Goal: Information Seeking & Learning: Find specific fact

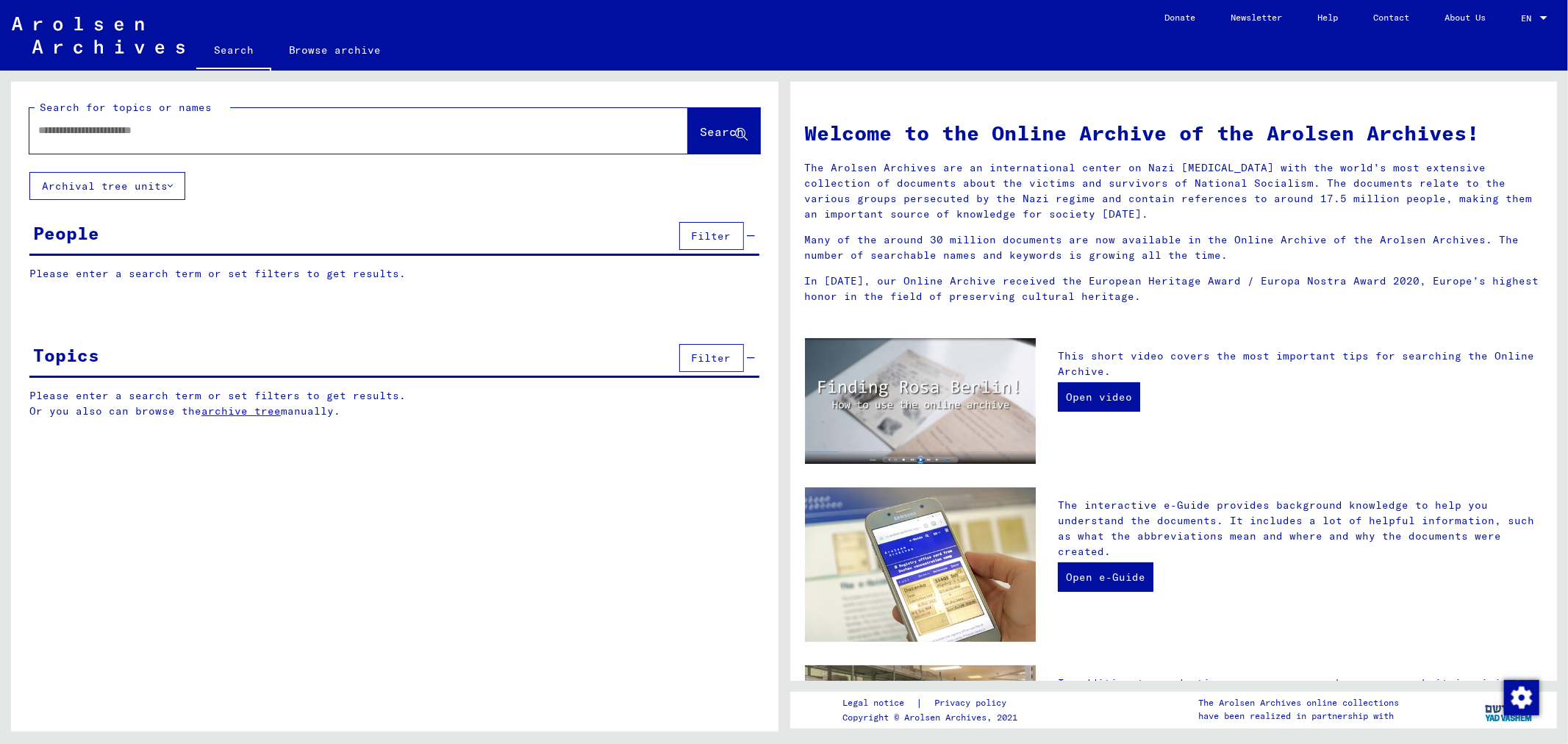
click at [89, 132] on input "text" at bounding box center [341, 131] width 606 height 15
click at [89, 135] on input "**********" at bounding box center [341, 131] width 606 height 15
click at [701, 130] on span "Search" at bounding box center [722, 131] width 44 height 14
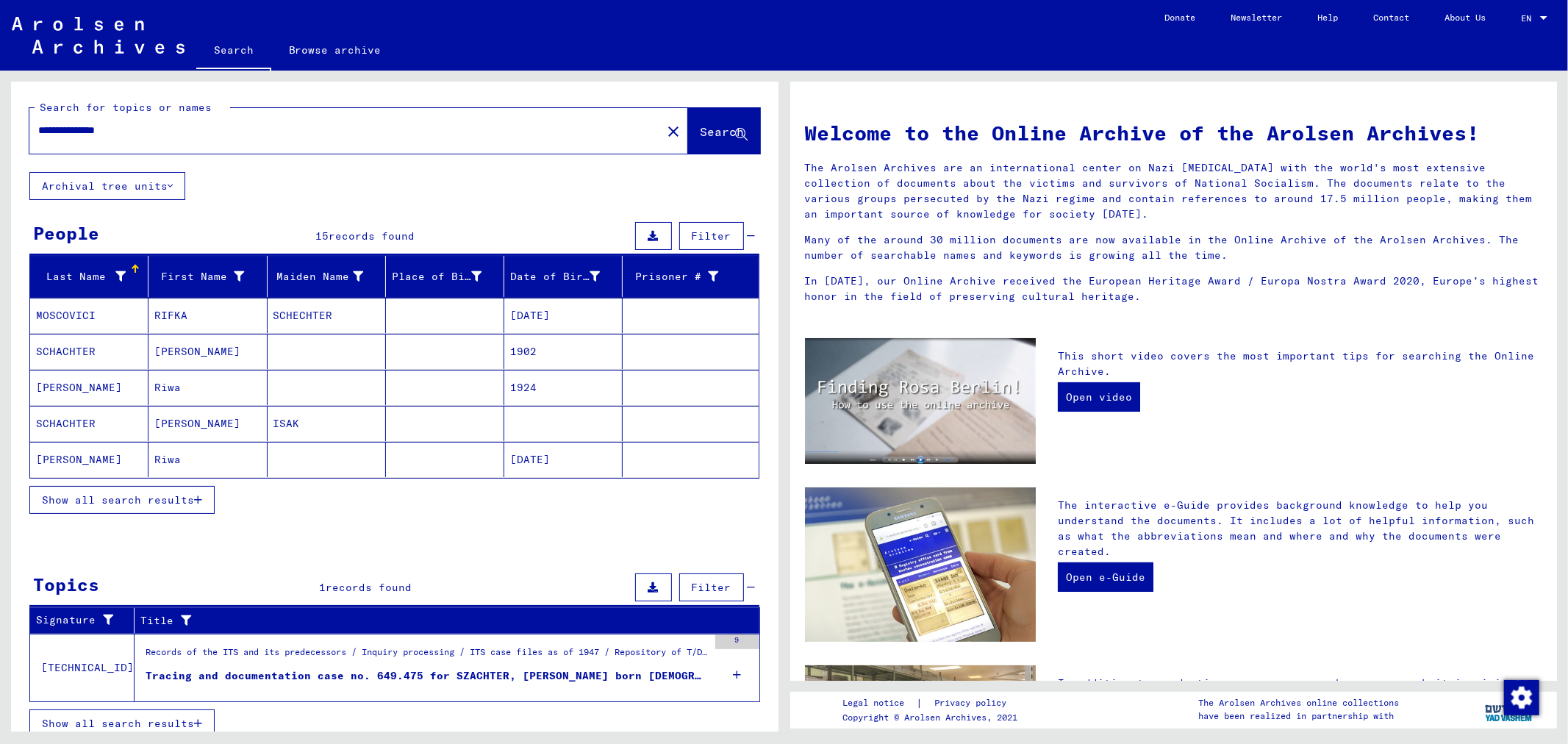
click at [103, 324] on mat-cell "MOSCOVICI" at bounding box center [89, 315] width 118 height 35
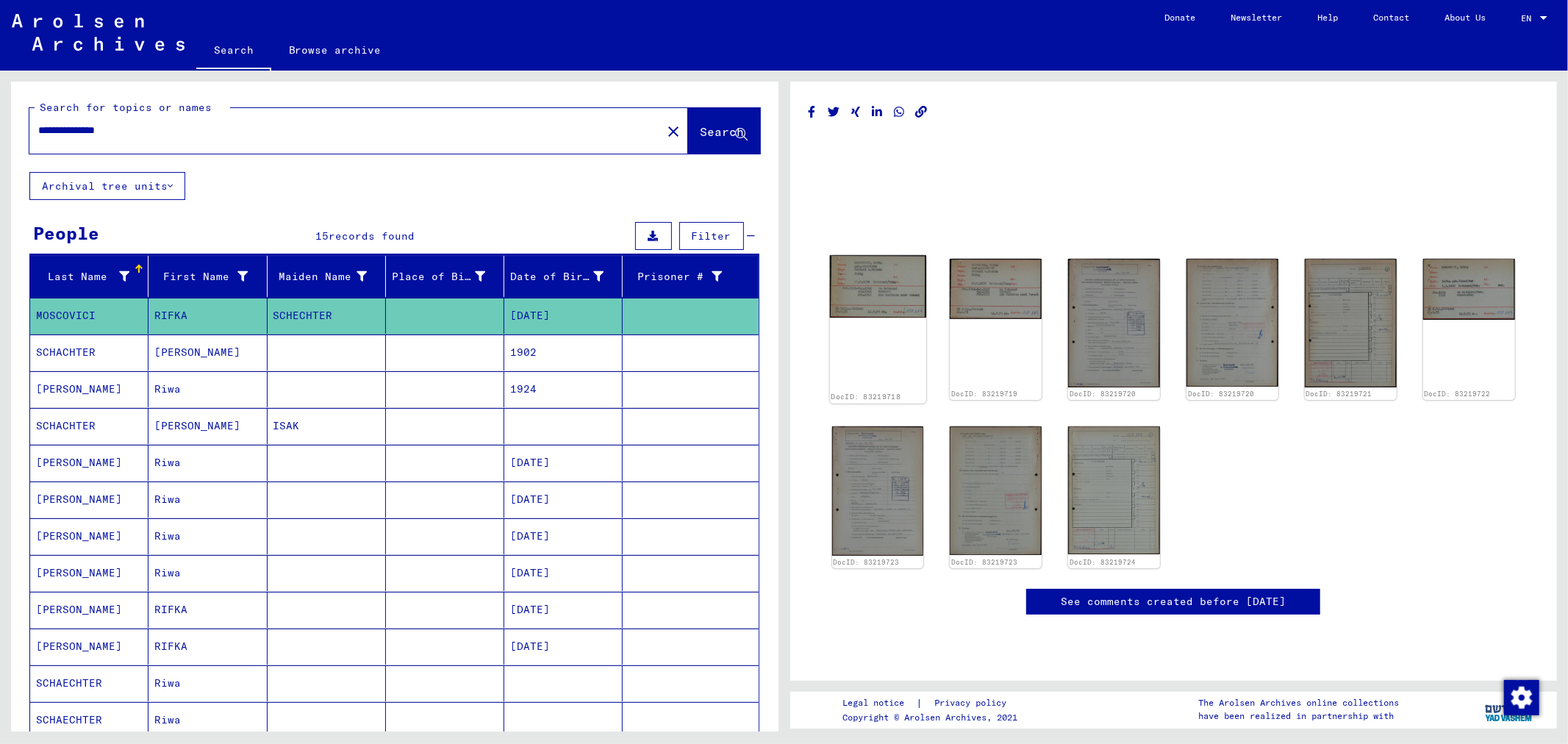
click at [871, 273] on img at bounding box center [878, 286] width 96 height 63
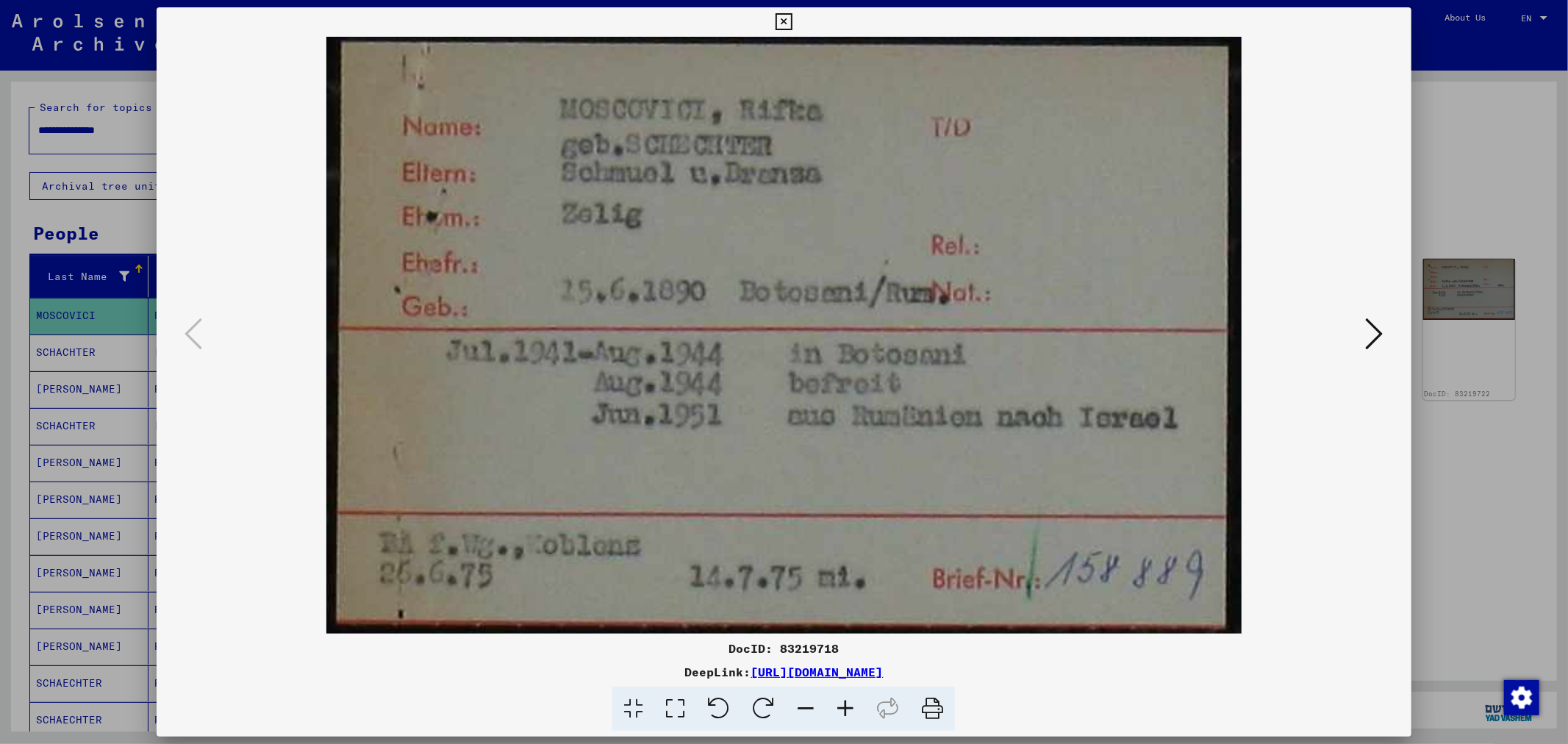
click at [1519, 128] on div at bounding box center [784, 372] width 1568 height 744
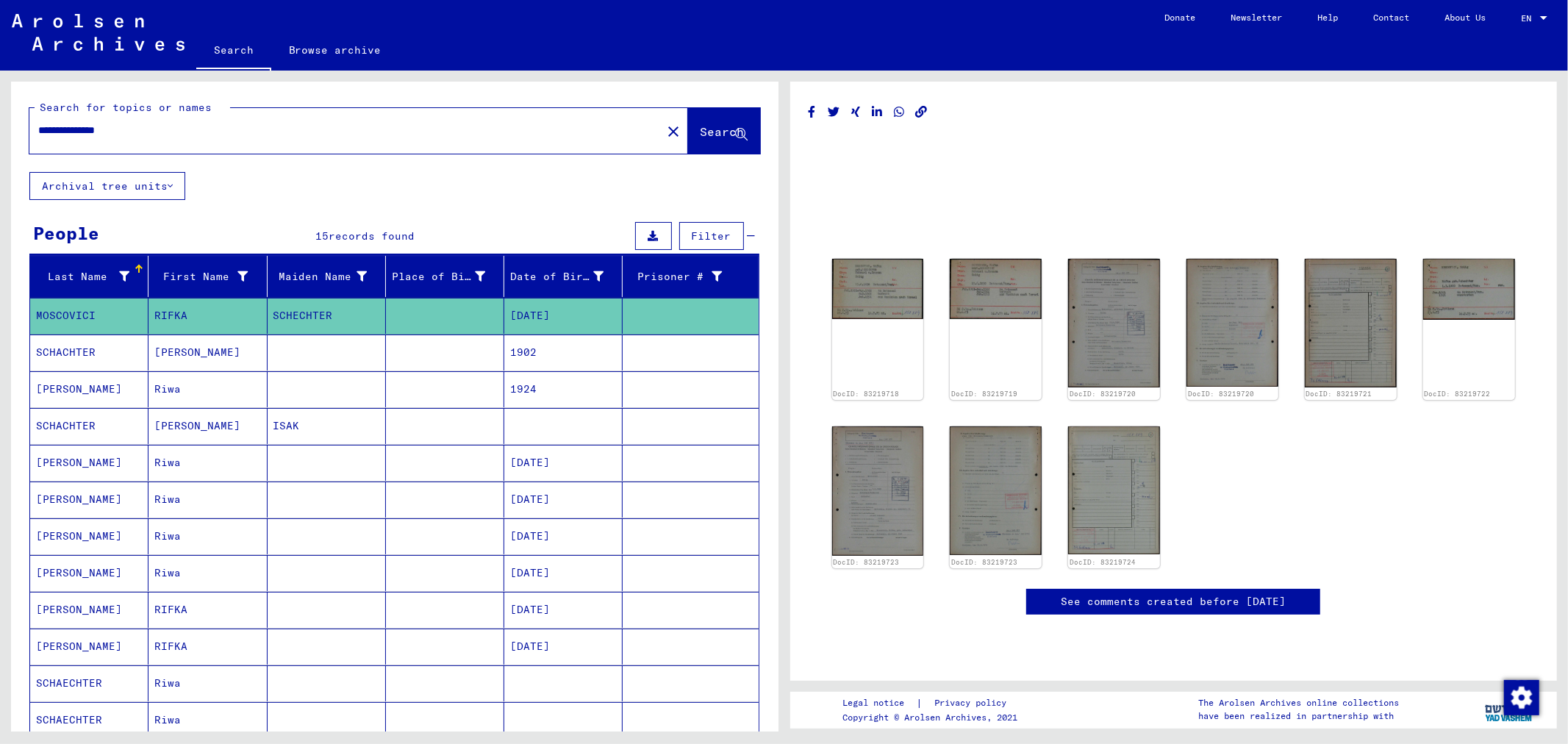
click at [211, 346] on mat-cell "Mirian Rifka" at bounding box center [207, 352] width 118 height 36
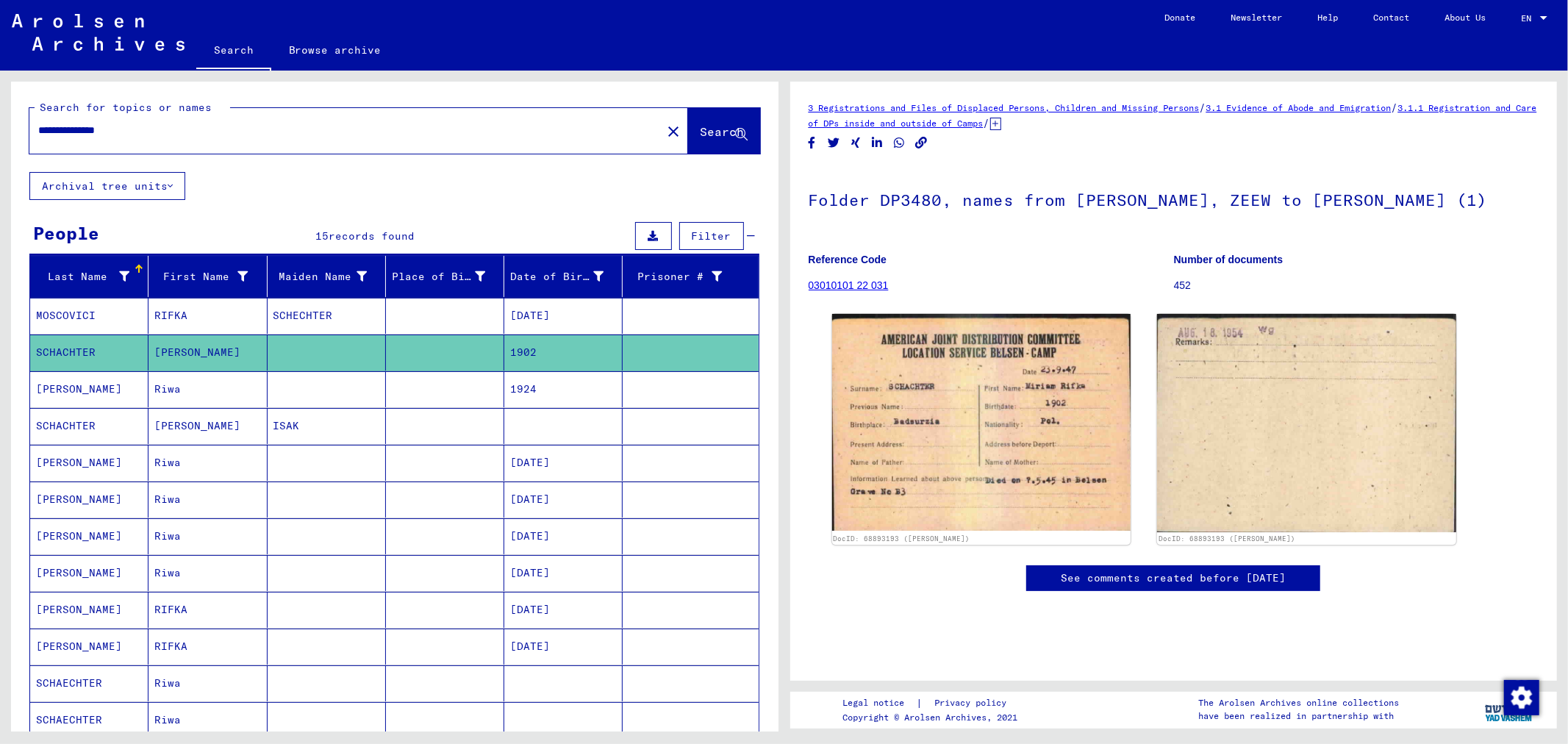
click at [186, 388] on mat-cell "Riwa" at bounding box center [207, 388] width 118 height 36
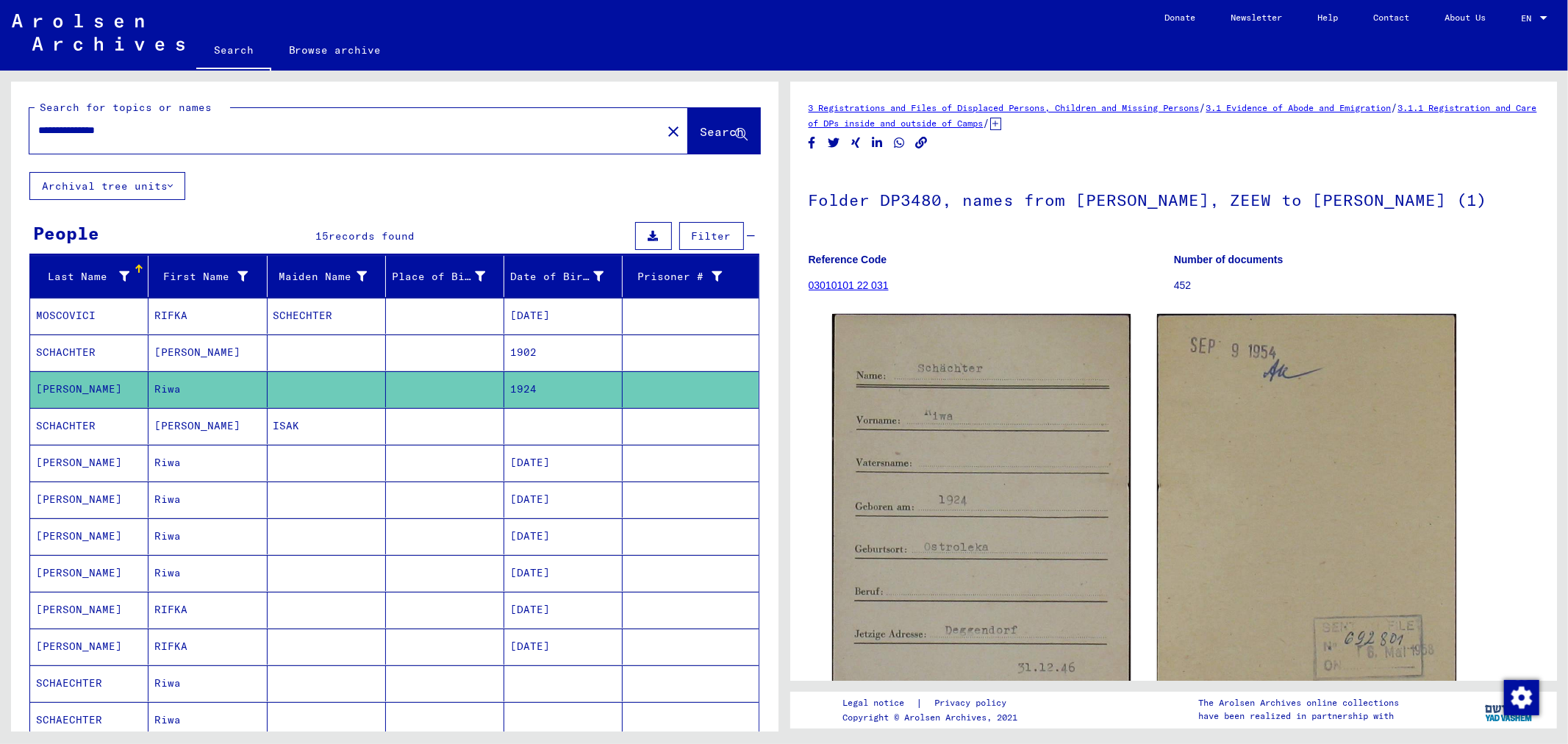
click at [207, 461] on mat-cell "Riwa" at bounding box center [207, 463] width 118 height 36
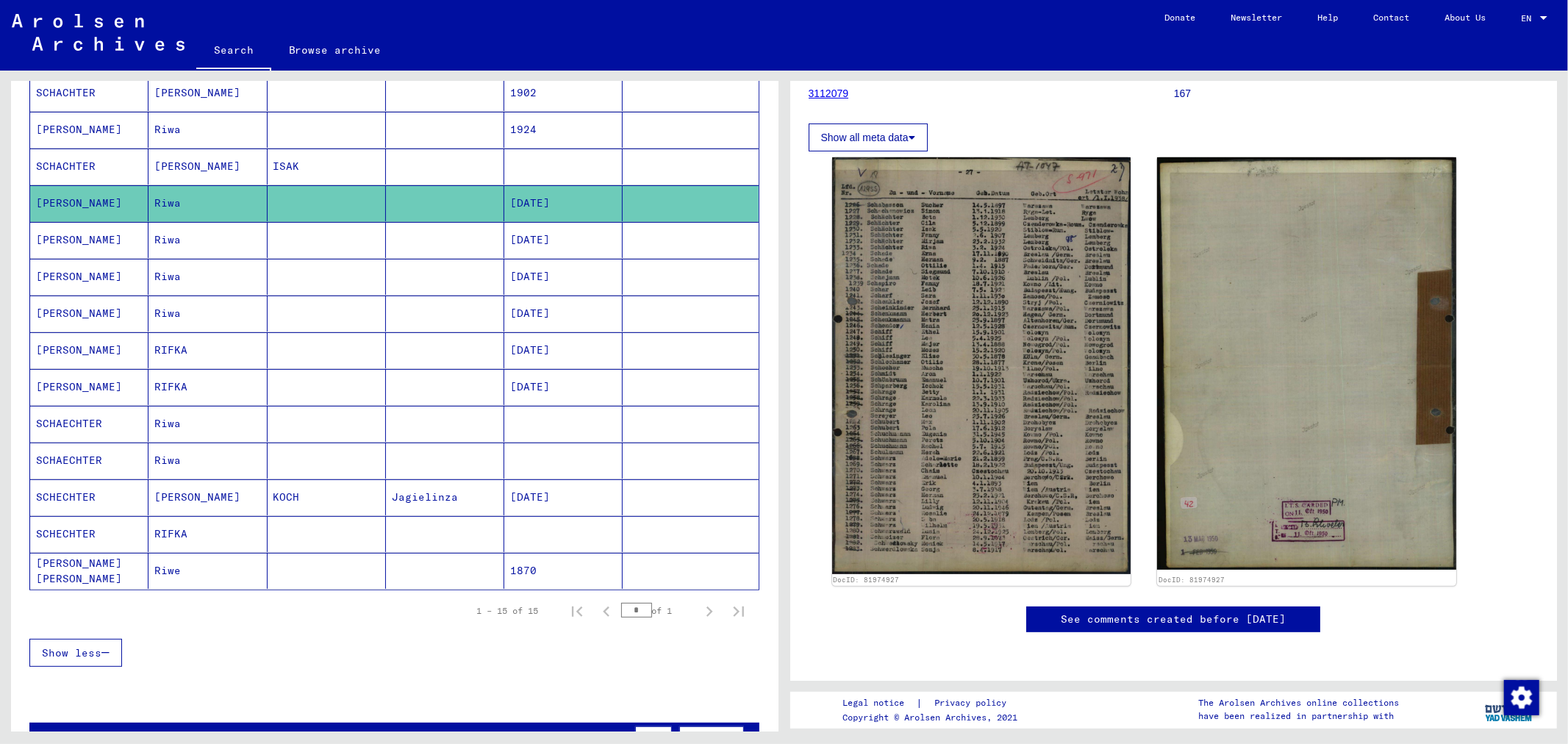
scroll to position [272, 0]
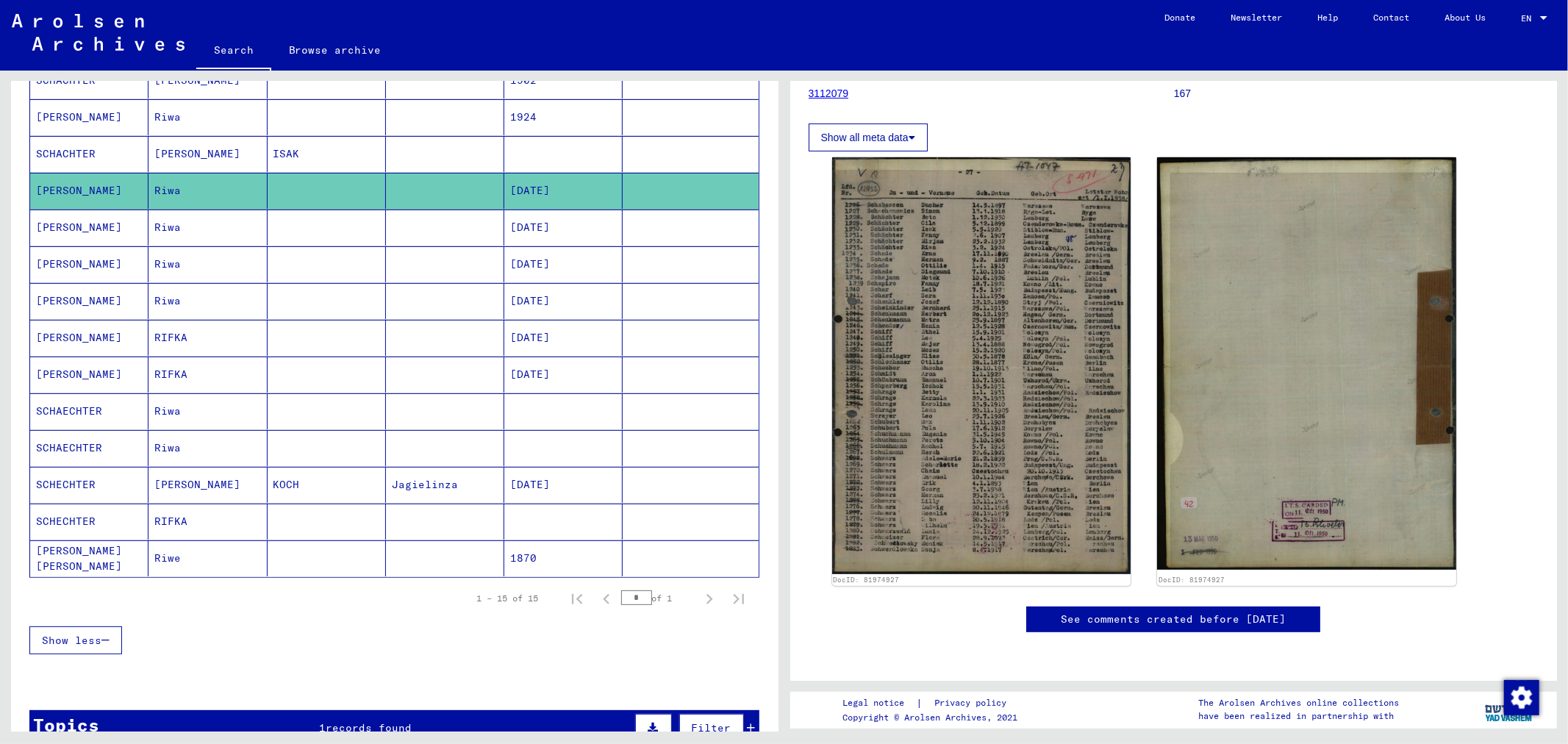
click at [293, 446] on mat-cell at bounding box center [326, 447] width 118 height 36
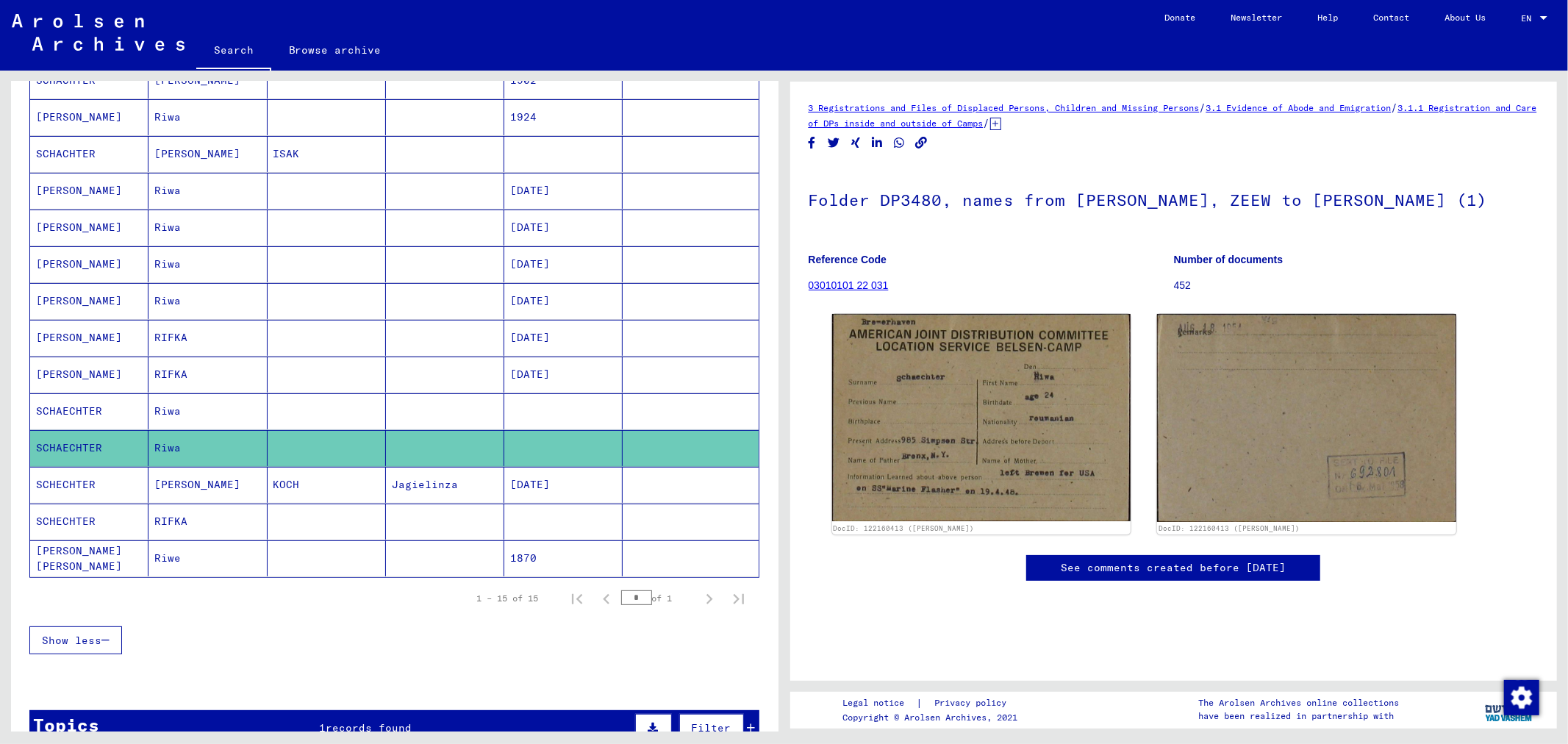
click at [313, 407] on mat-cell at bounding box center [326, 411] width 118 height 36
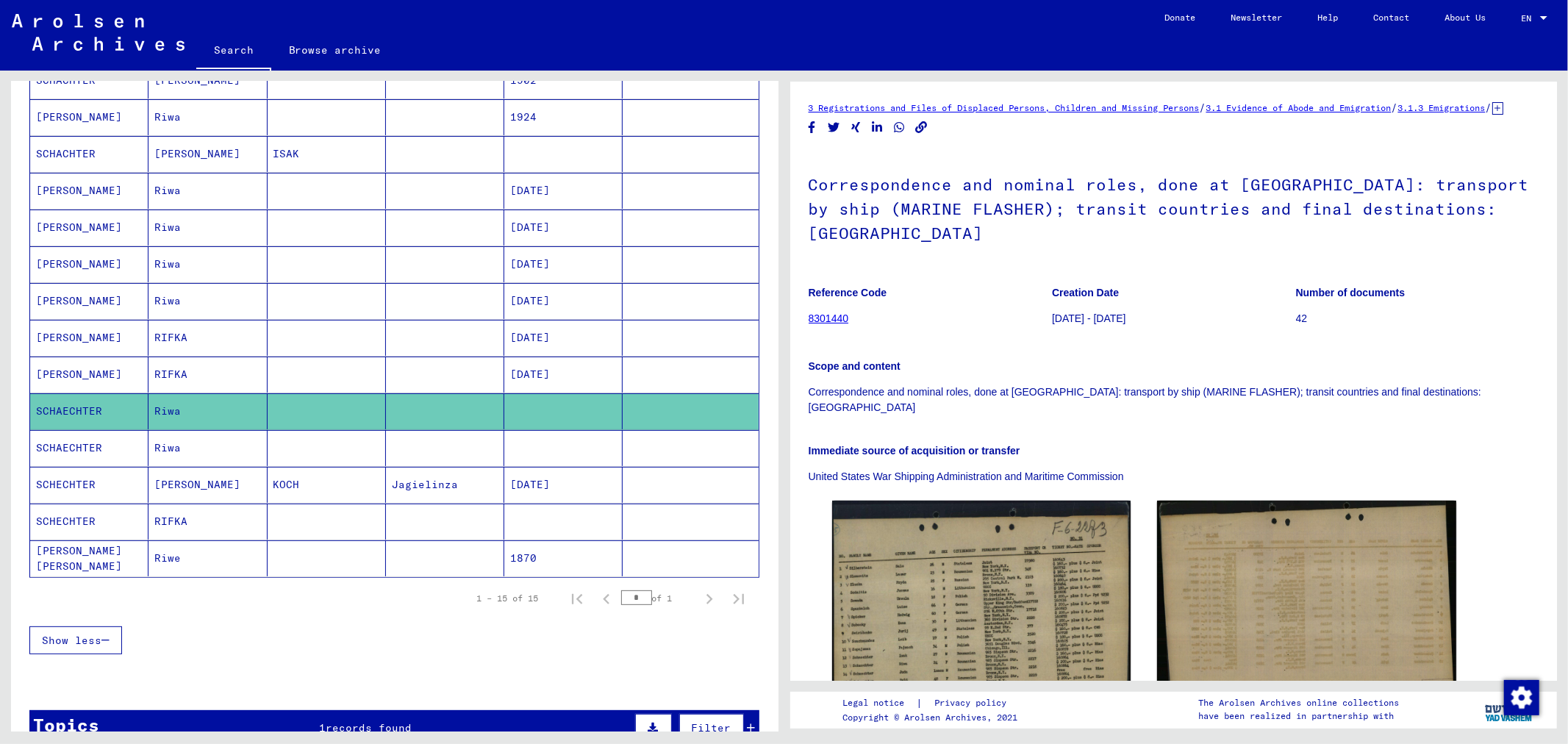
click at [343, 523] on mat-cell at bounding box center [326, 521] width 118 height 36
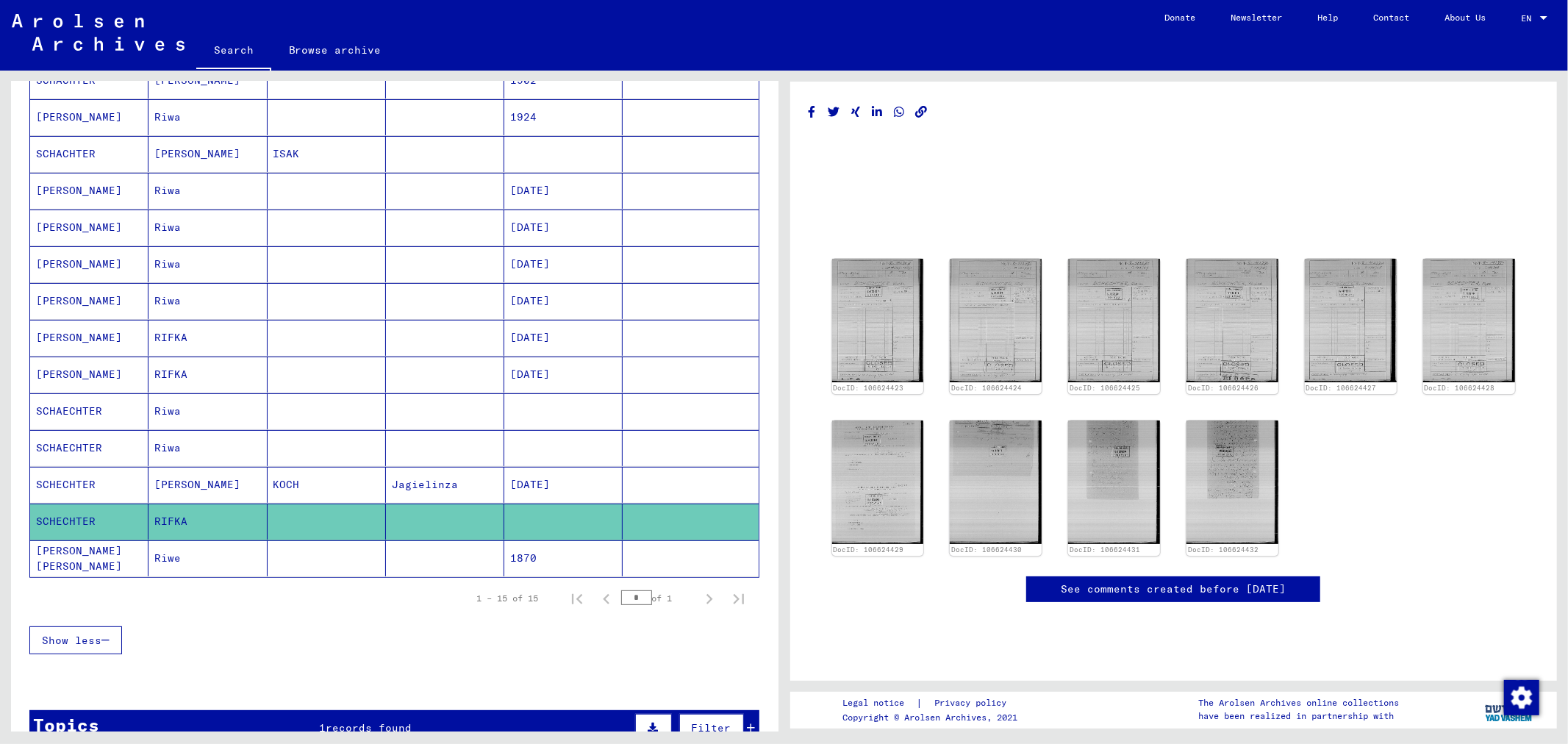
click at [334, 549] on mat-cell at bounding box center [326, 558] width 118 height 36
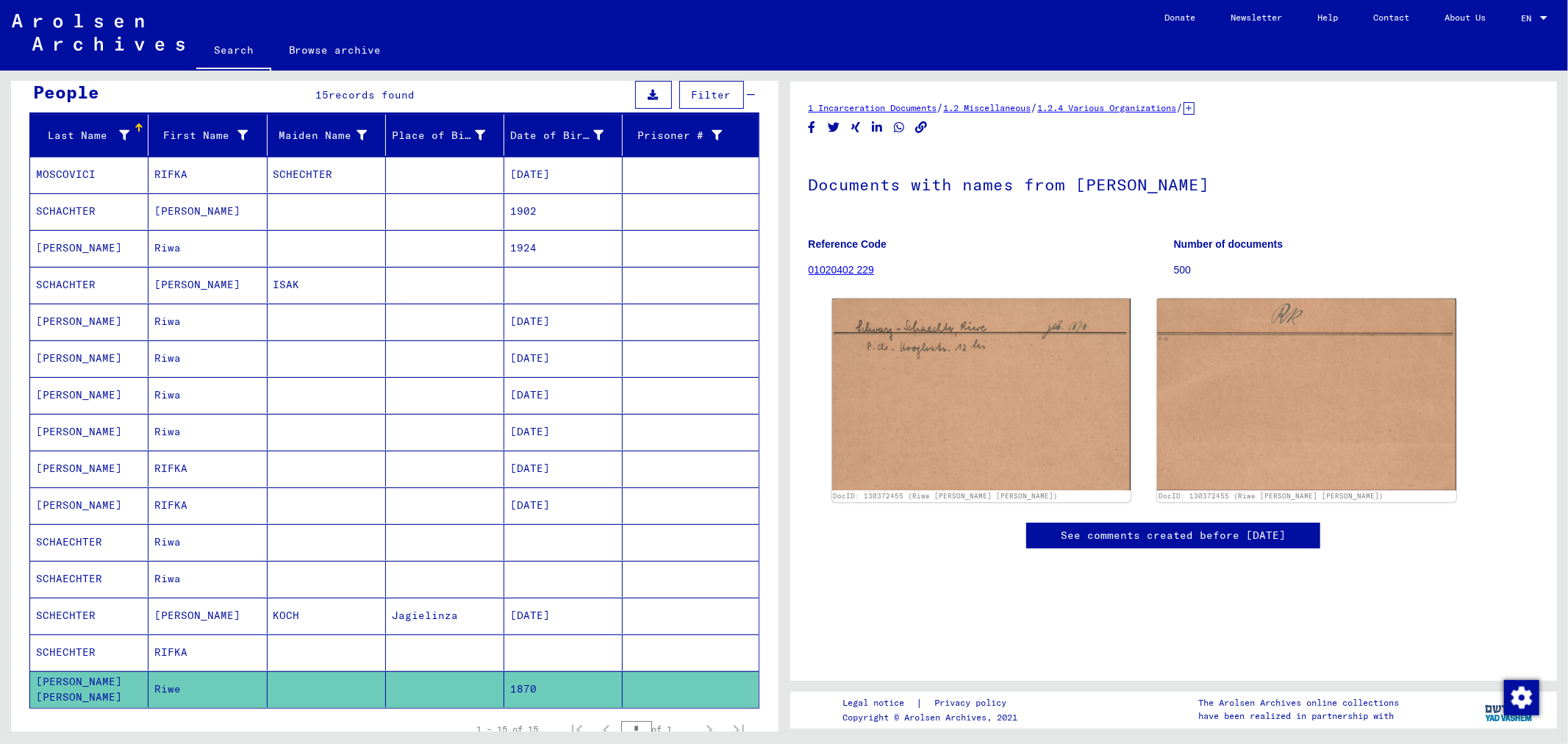
scroll to position [108, 0]
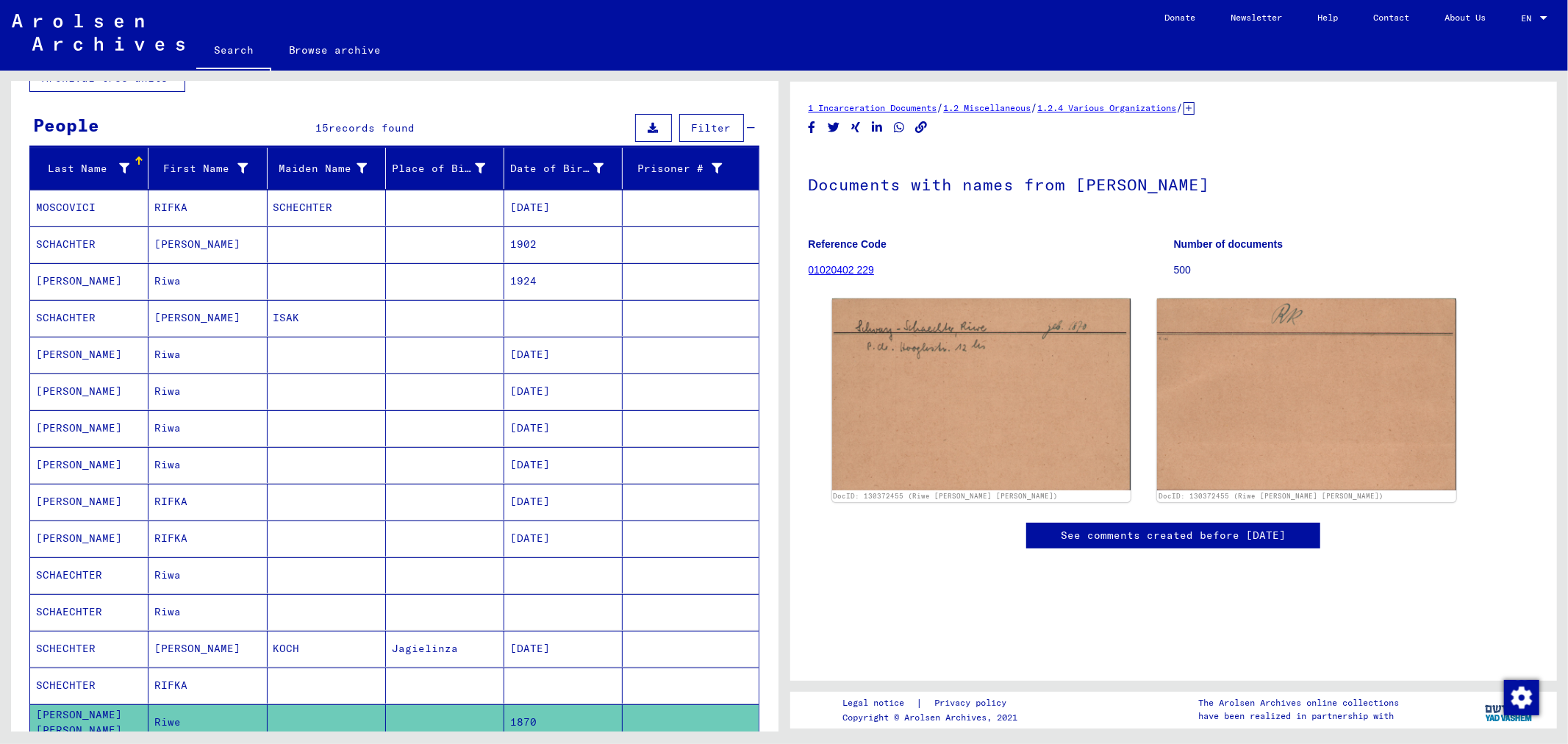
click at [352, 250] on mat-cell at bounding box center [326, 244] width 118 height 36
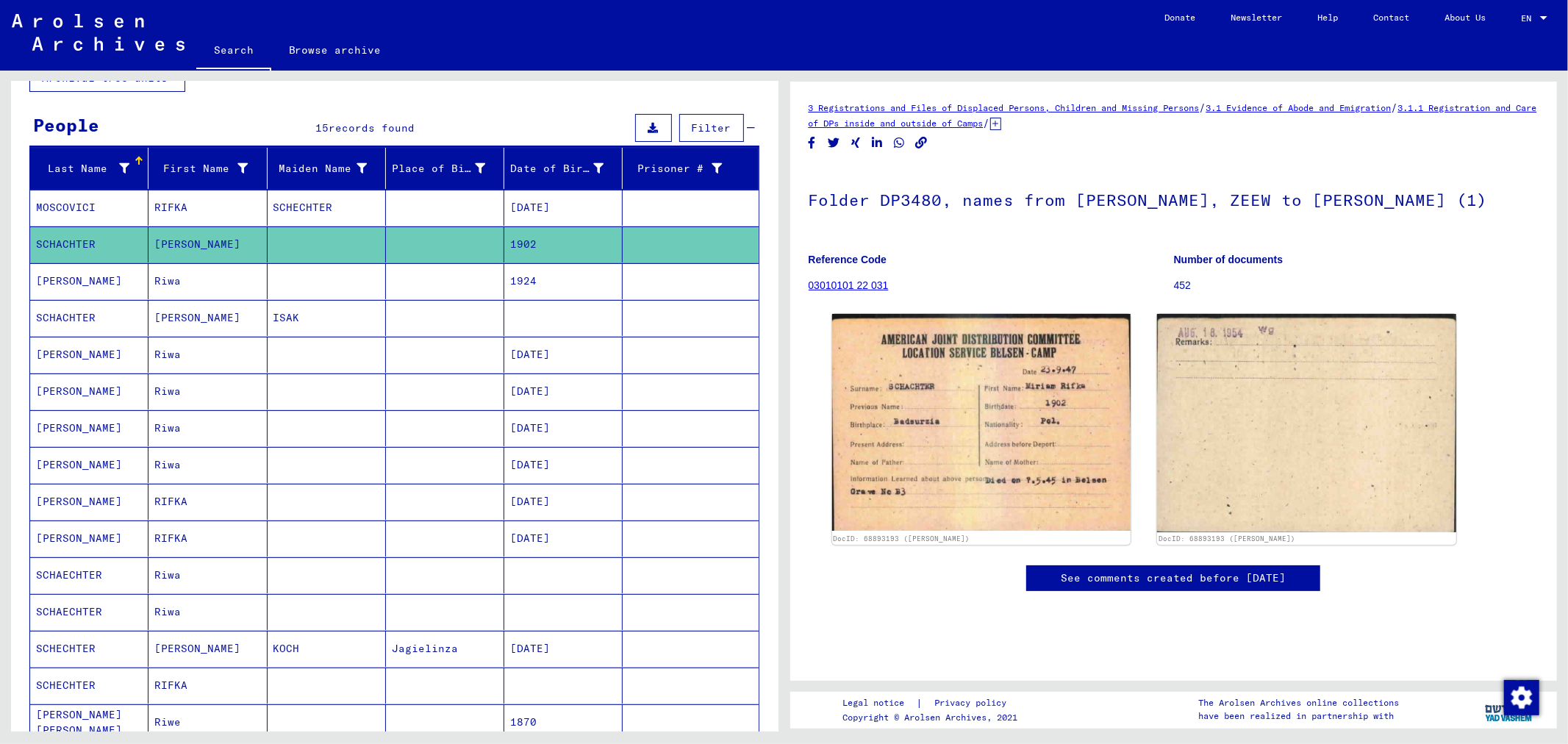
click at [342, 213] on mat-cell "SCHECHTER" at bounding box center [326, 207] width 118 height 36
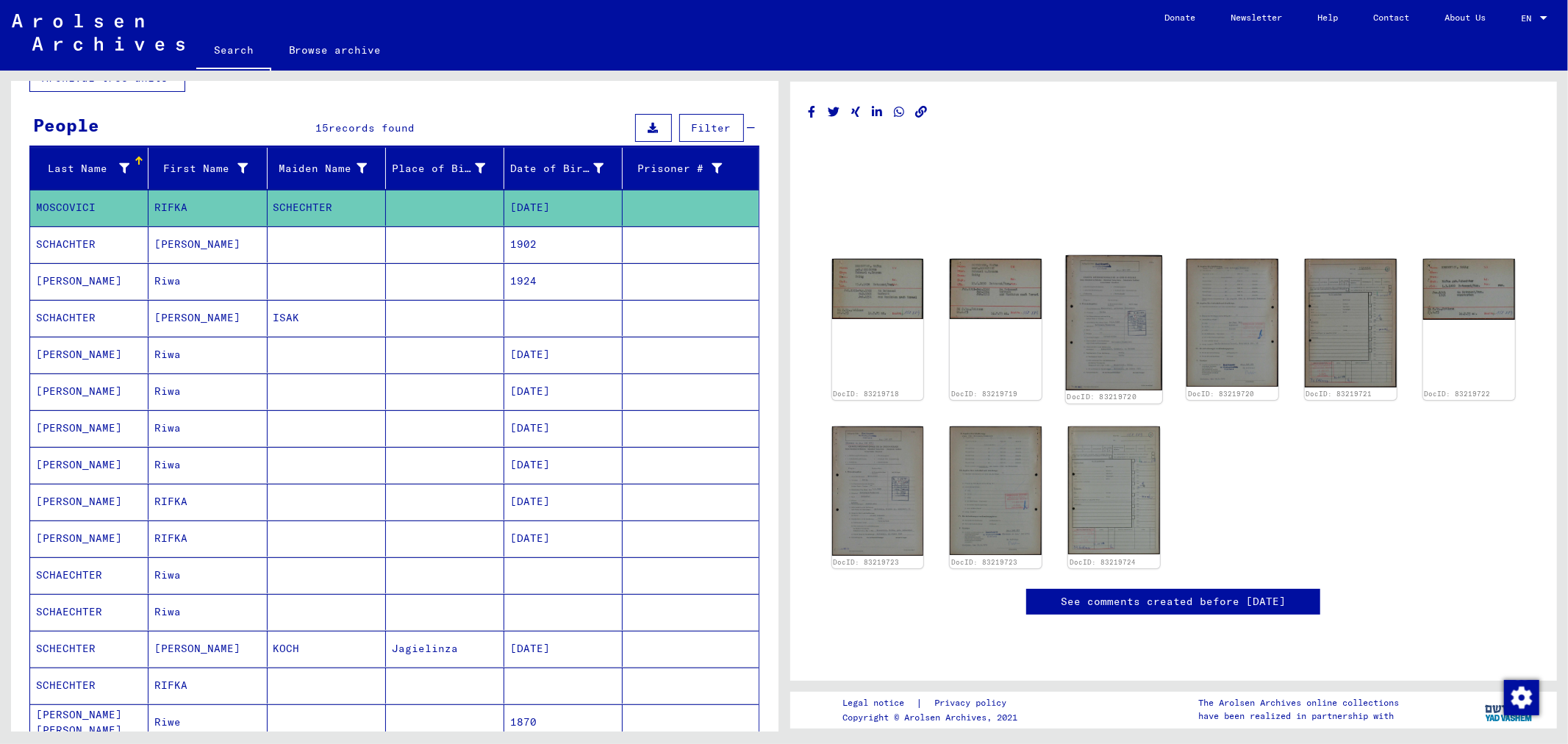
click at [1136, 320] on img at bounding box center [1114, 323] width 96 height 135
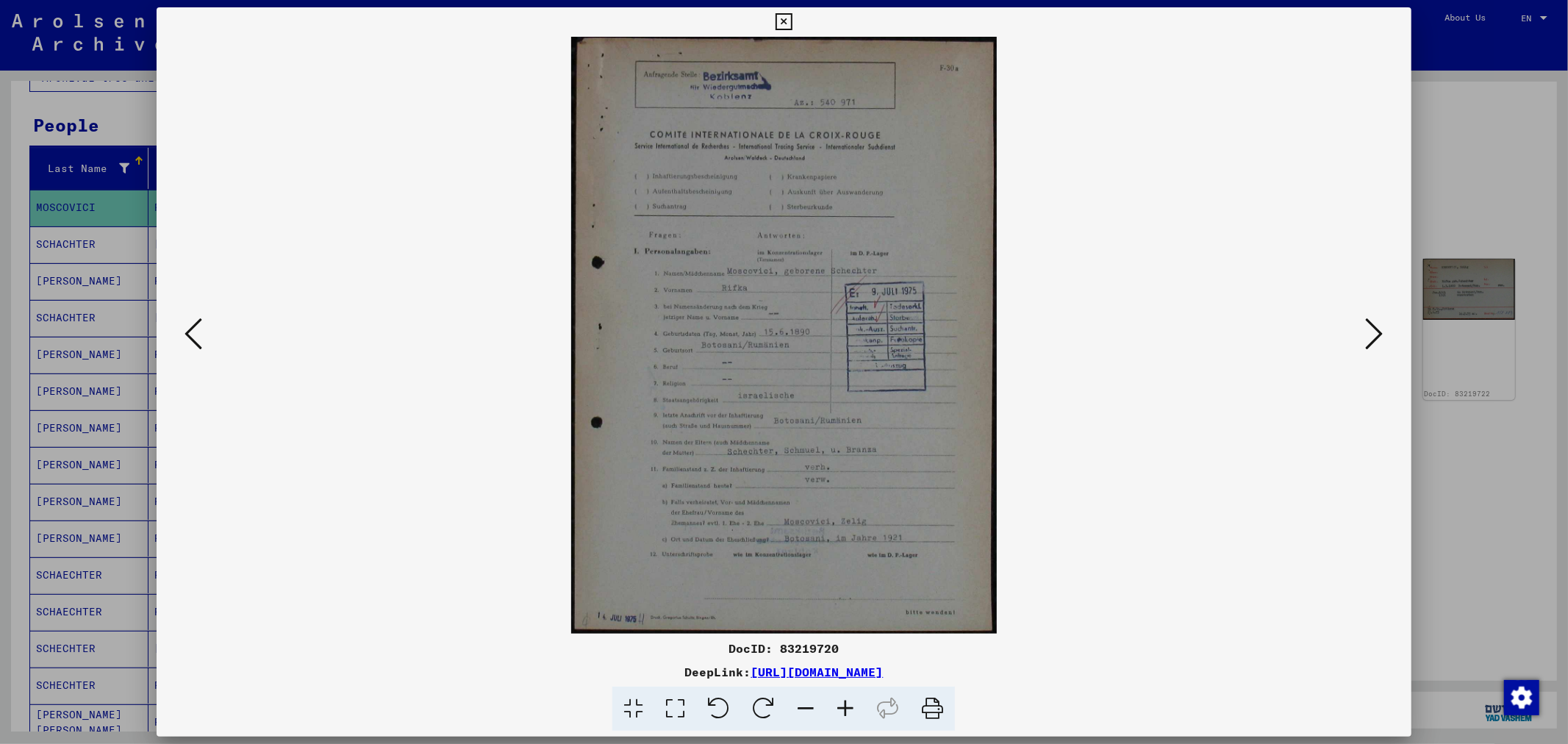
click at [1373, 334] on icon at bounding box center [1375, 334] width 18 height 35
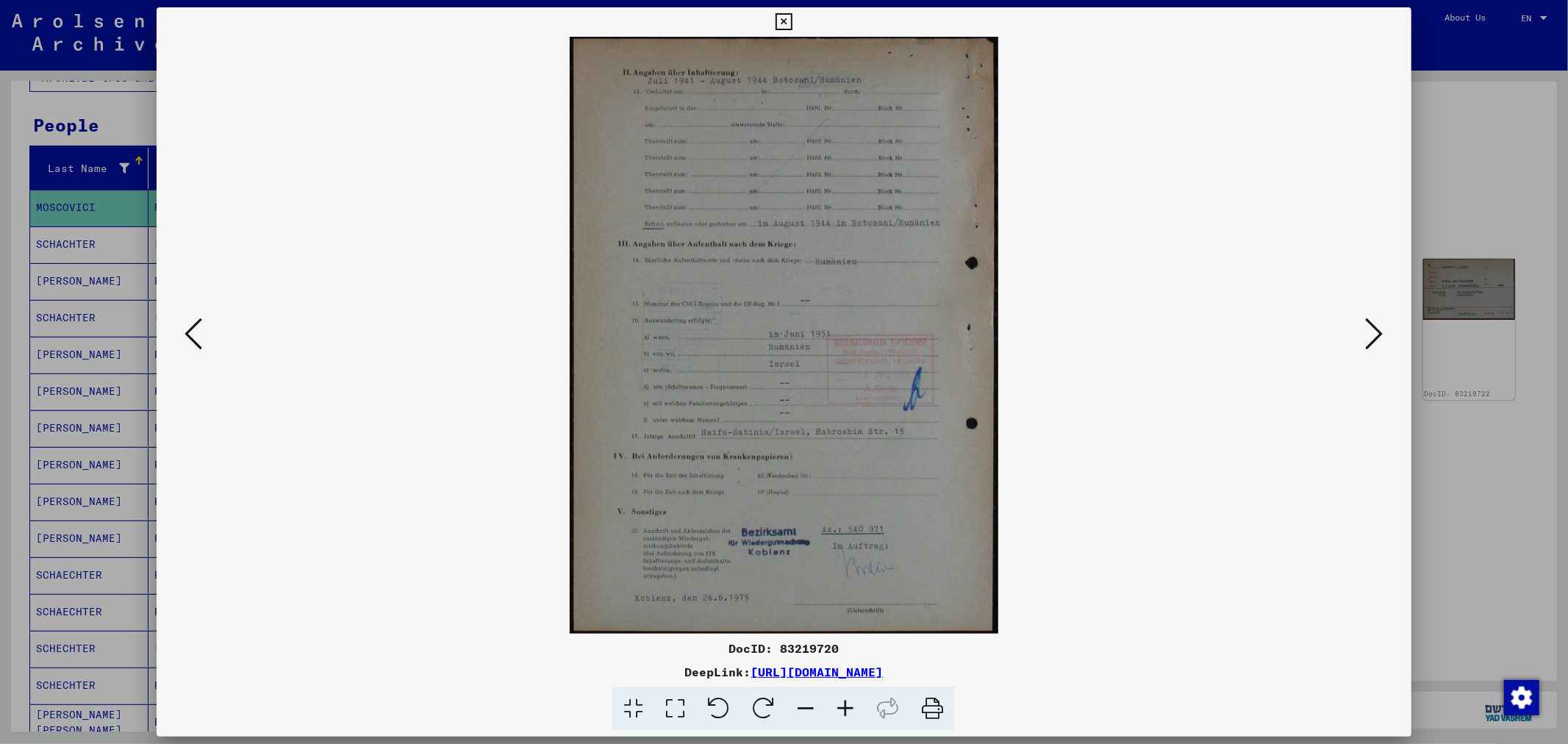
click at [1377, 334] on icon at bounding box center [1375, 334] width 18 height 35
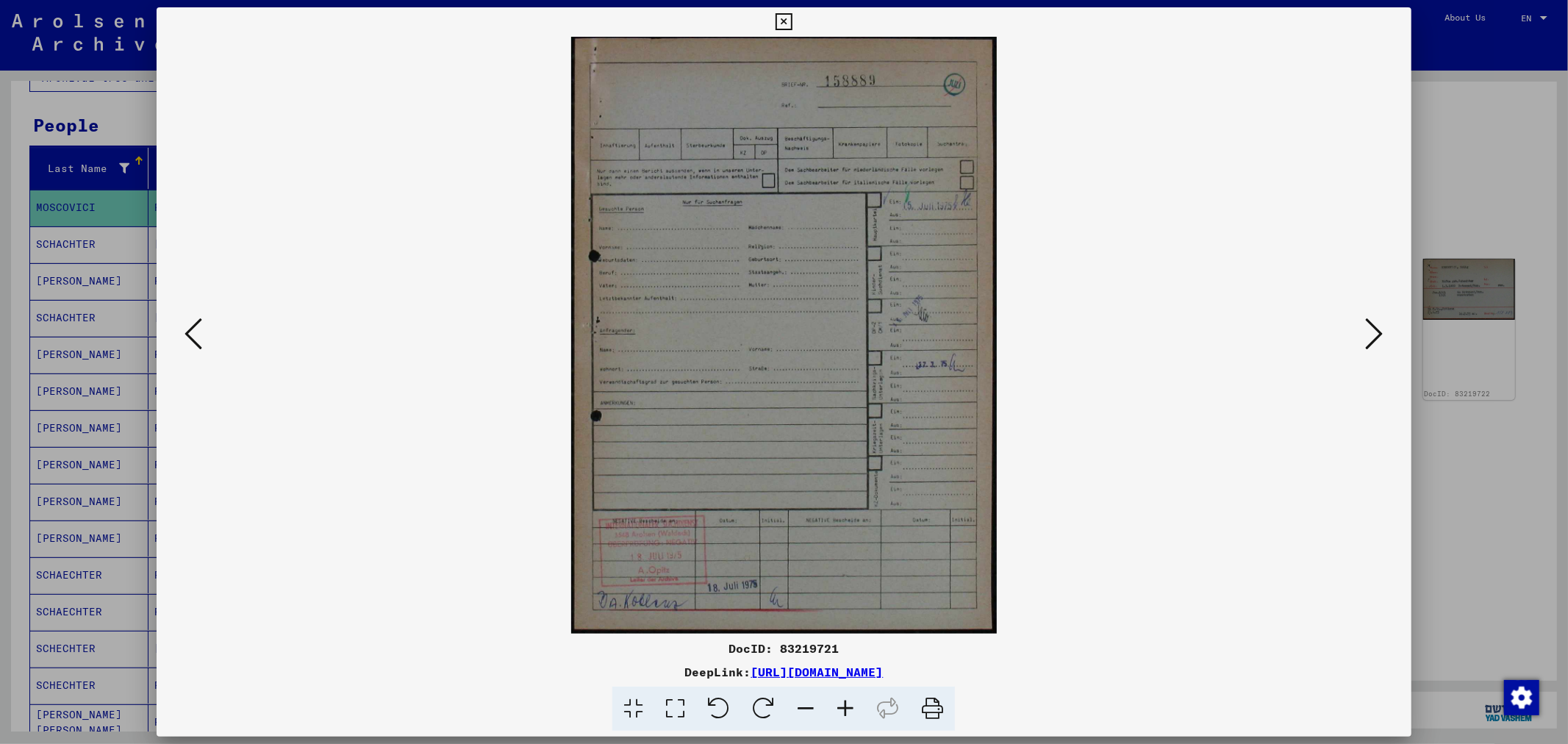
click at [1377, 334] on icon at bounding box center [1375, 334] width 18 height 35
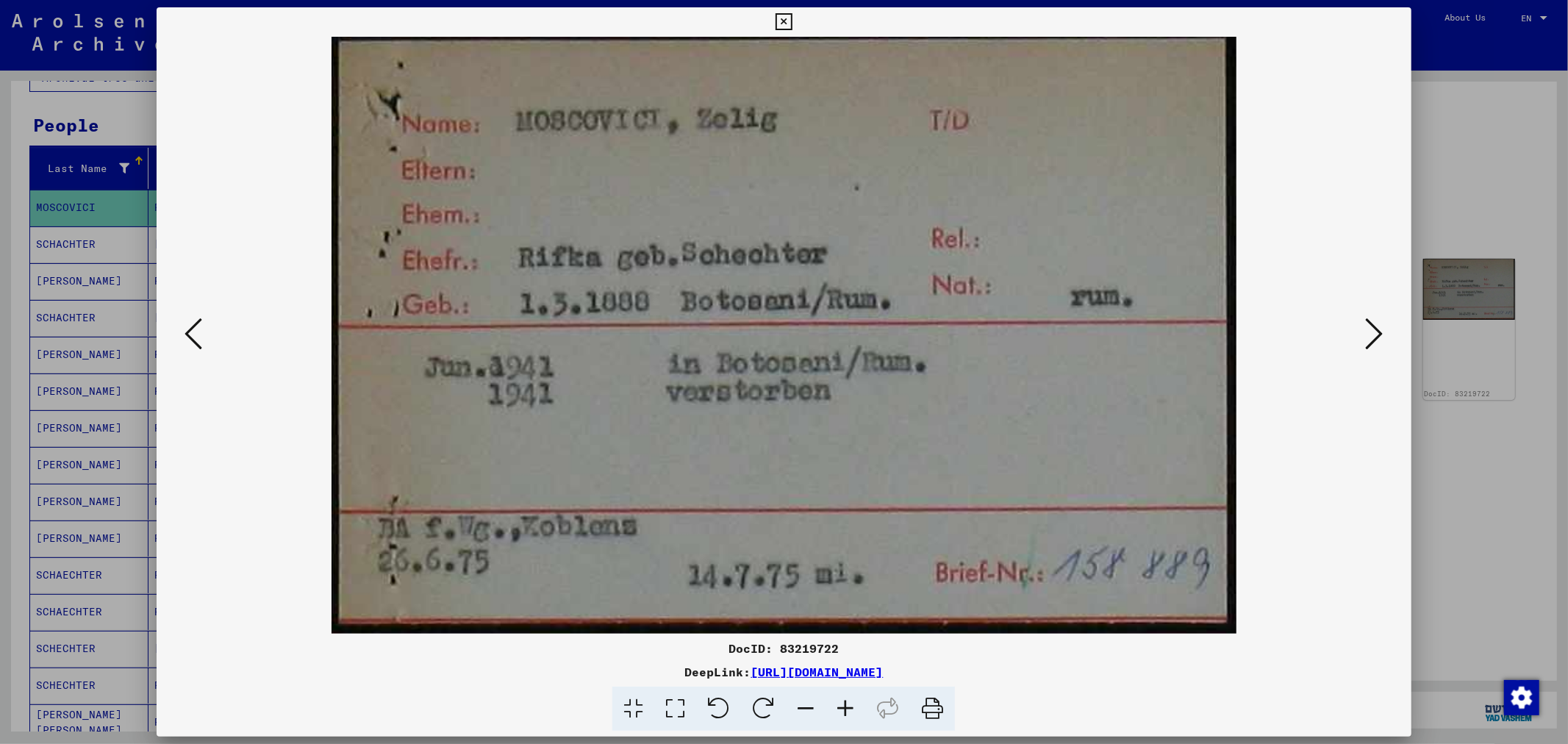
click at [1377, 334] on icon at bounding box center [1375, 334] width 18 height 35
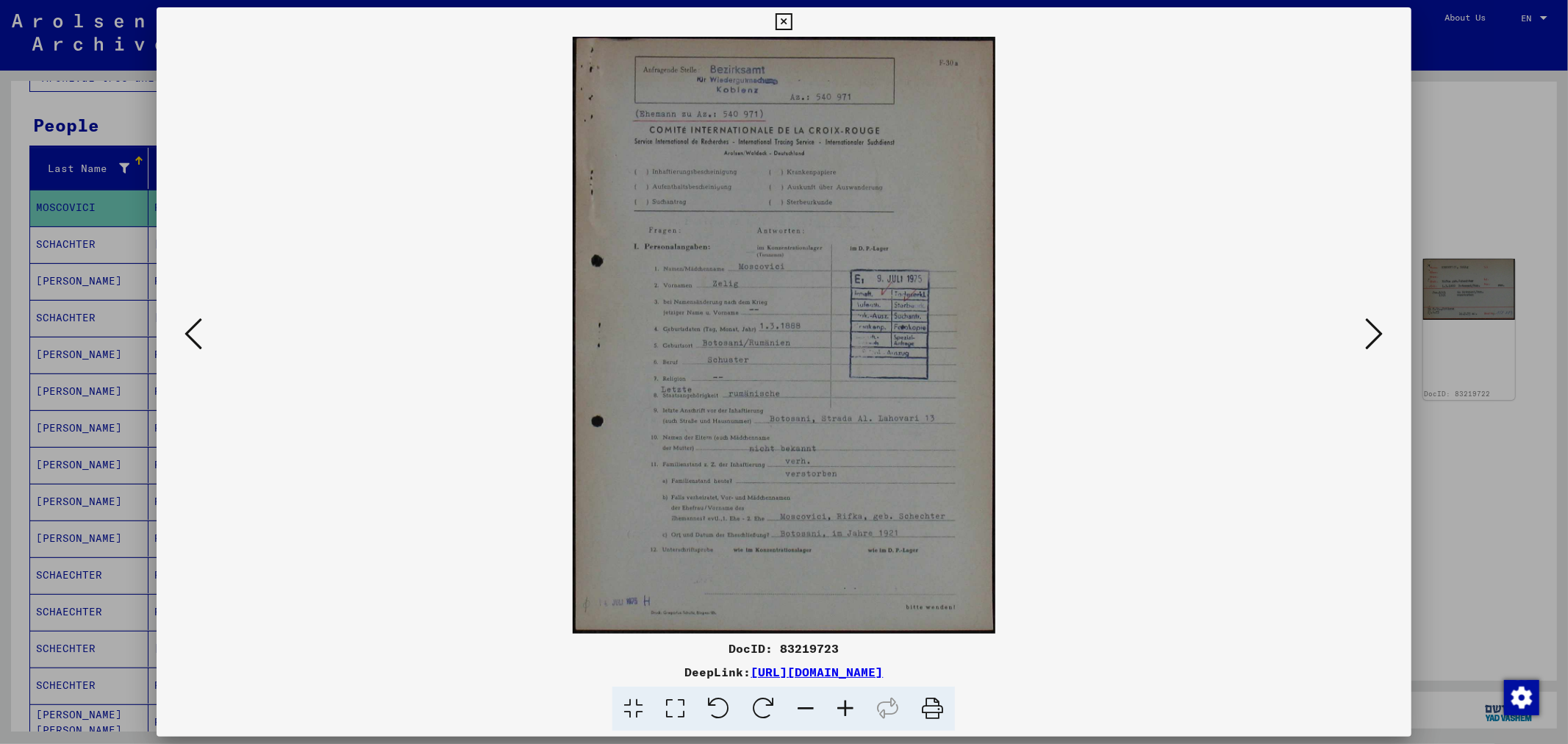
click at [1377, 334] on icon at bounding box center [1375, 334] width 18 height 35
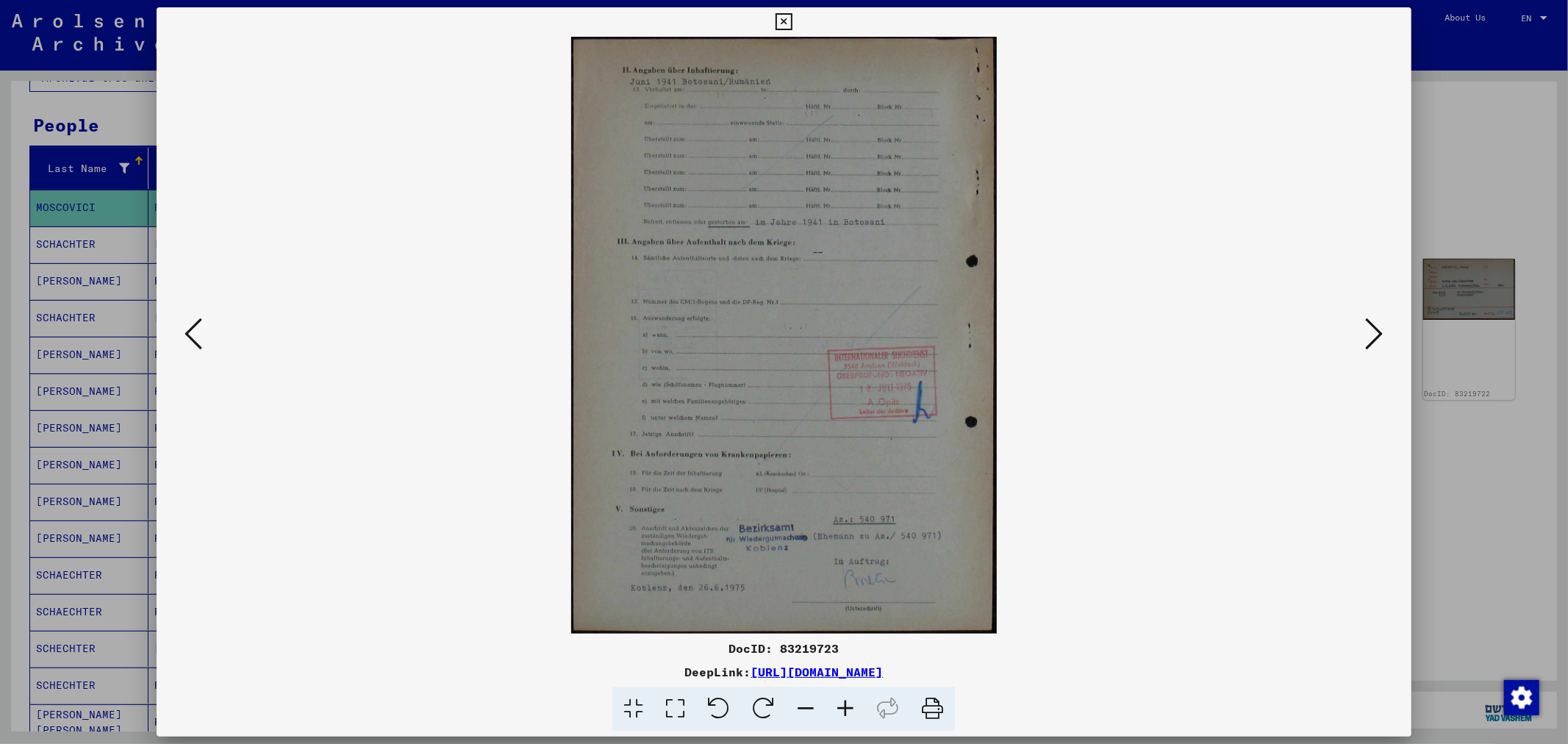
click at [1470, 233] on div at bounding box center [784, 372] width 1568 height 744
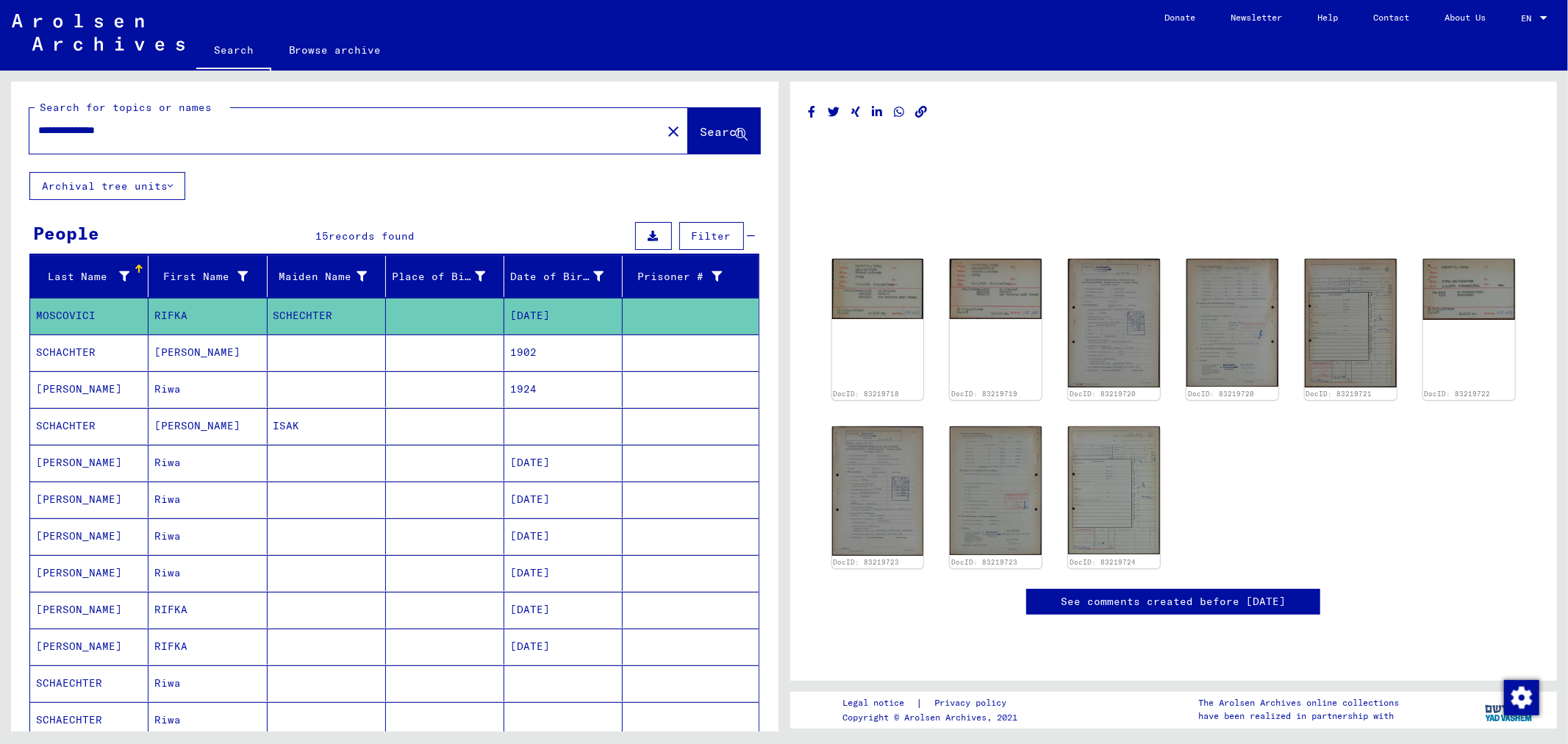
drag, startPoint x: 70, startPoint y: 134, endPoint x: -16, endPoint y: 136, distance: 86.0
click at [0, 136] on html "**********" at bounding box center [784, 372] width 1568 height 744
type input "**********"
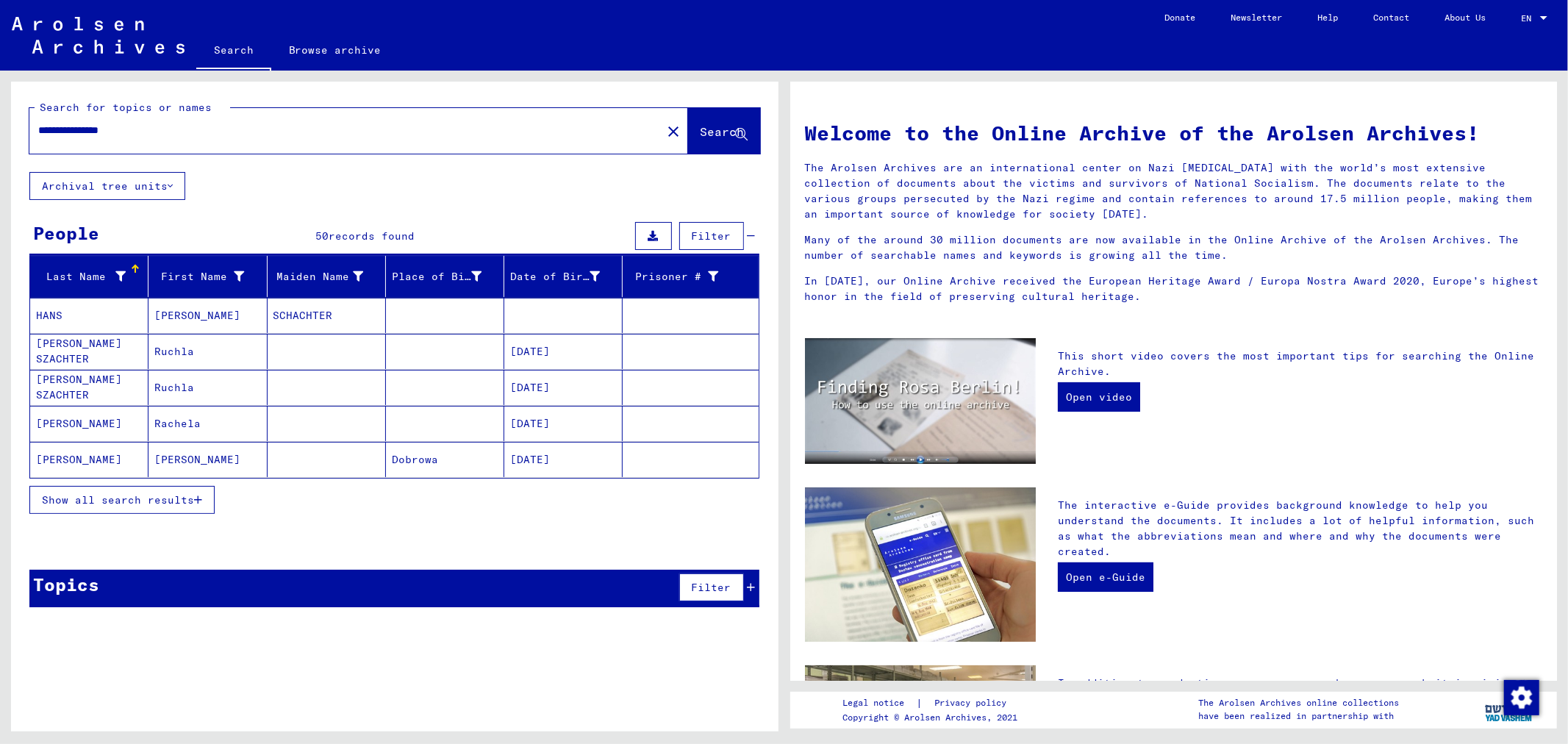
click at [160, 500] on span "Show all search results" at bounding box center [118, 500] width 153 height 13
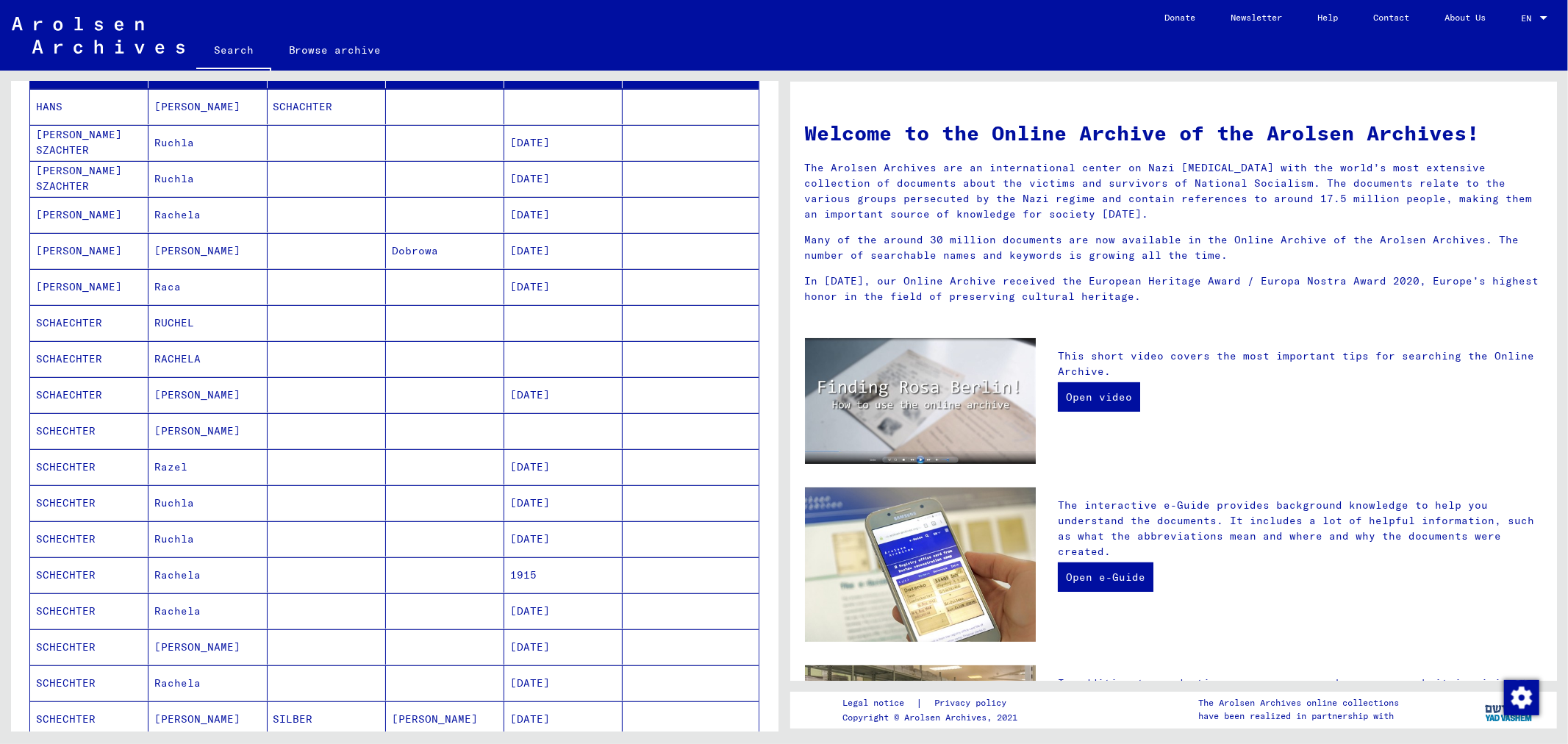
scroll to position [272, 0]
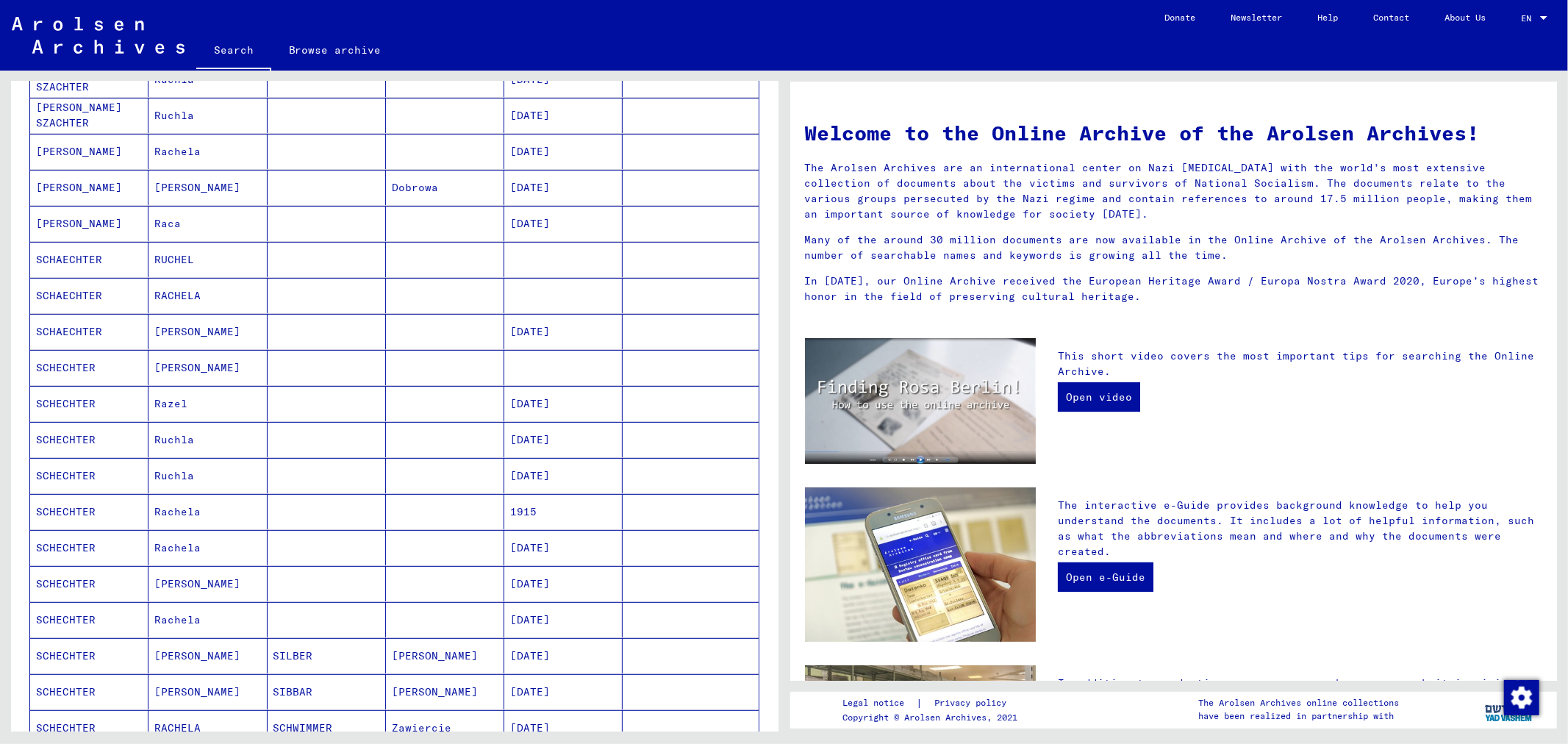
click at [185, 575] on mat-cell "[PERSON_NAME]" at bounding box center [207, 584] width 118 height 35
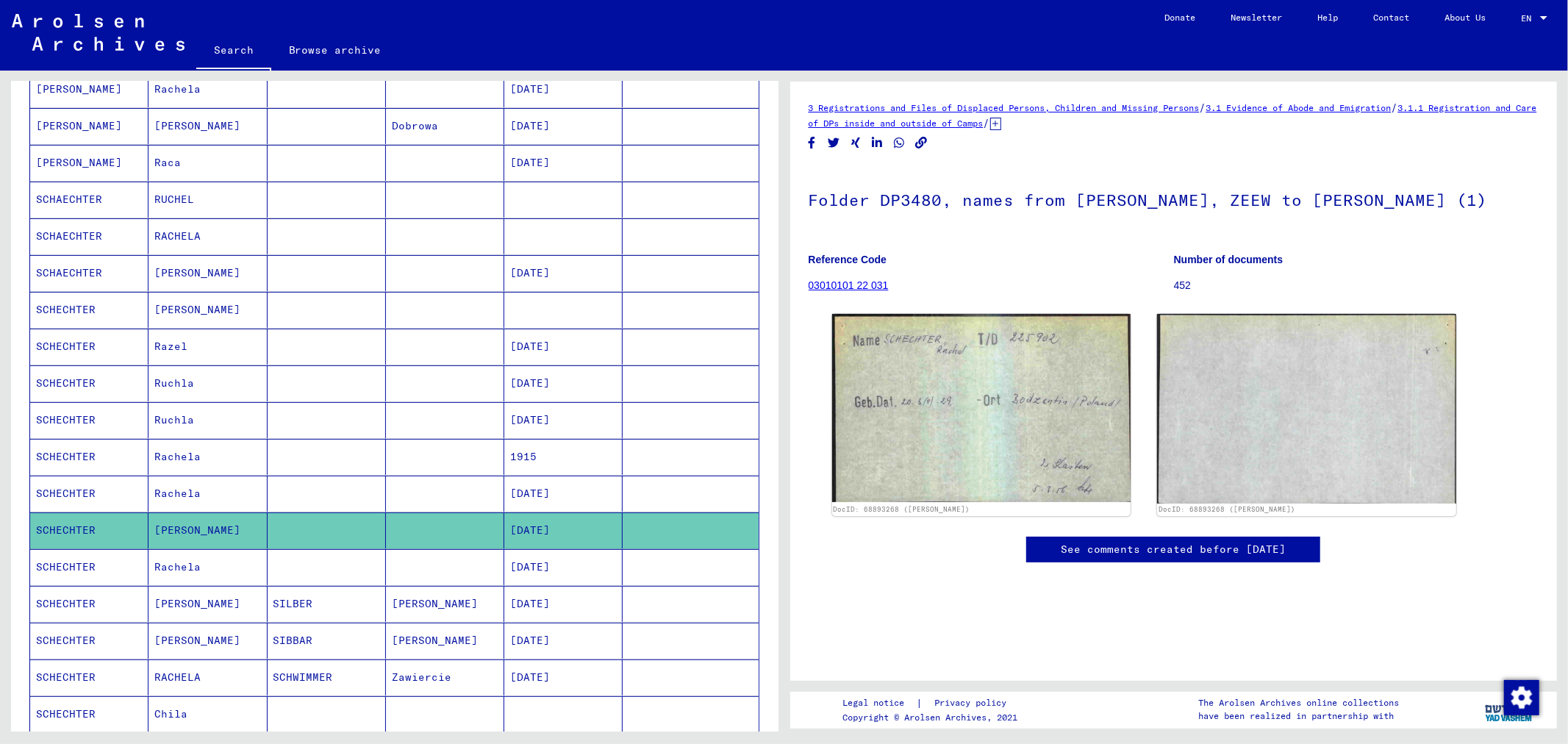
scroll to position [490, 0]
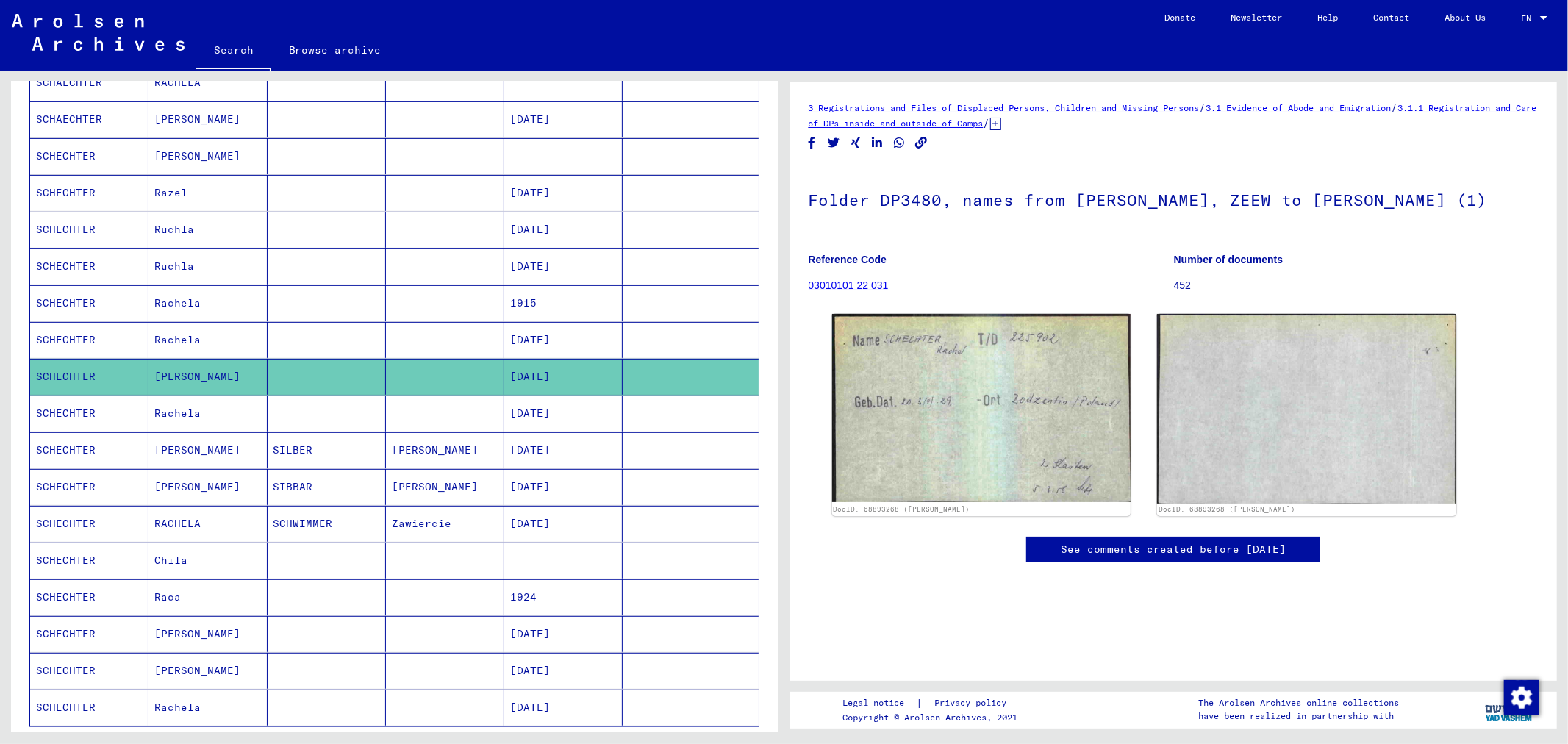
click at [230, 416] on mat-cell "Rachela" at bounding box center [207, 413] width 118 height 36
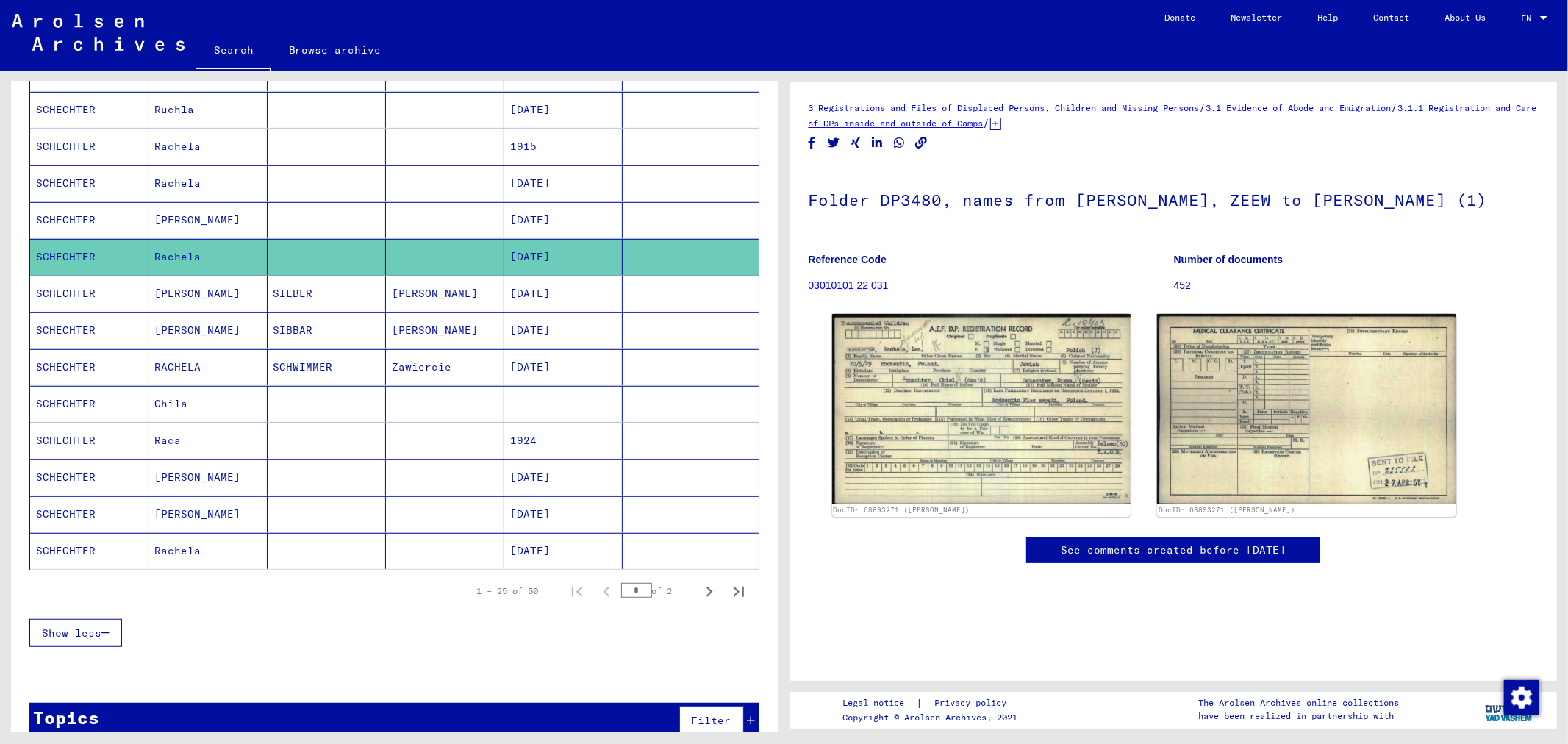
scroll to position [654, 0]
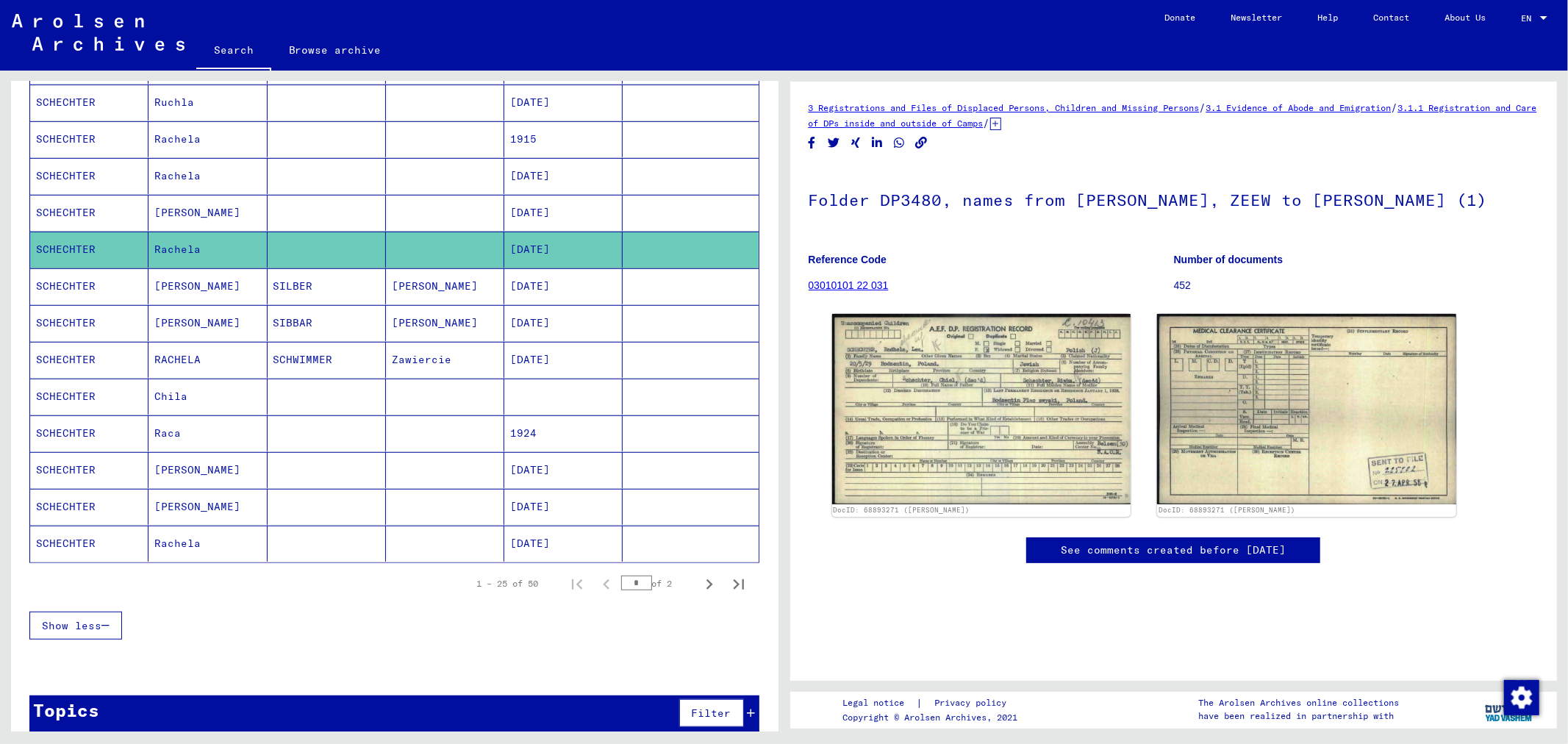
click at [241, 549] on mat-cell "Rachela" at bounding box center [207, 543] width 118 height 36
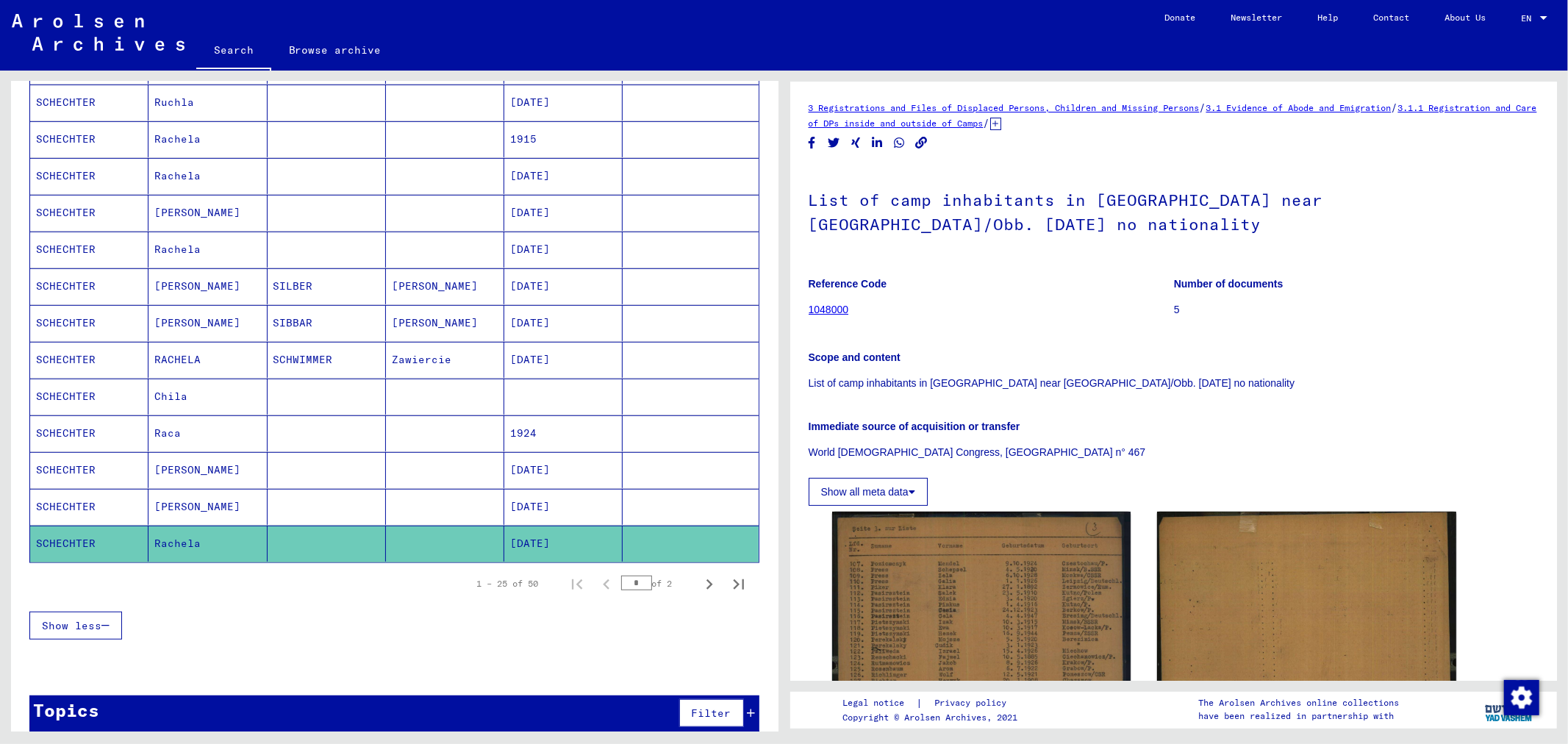
click at [244, 507] on mat-cell "[PERSON_NAME]" at bounding box center [207, 506] width 118 height 36
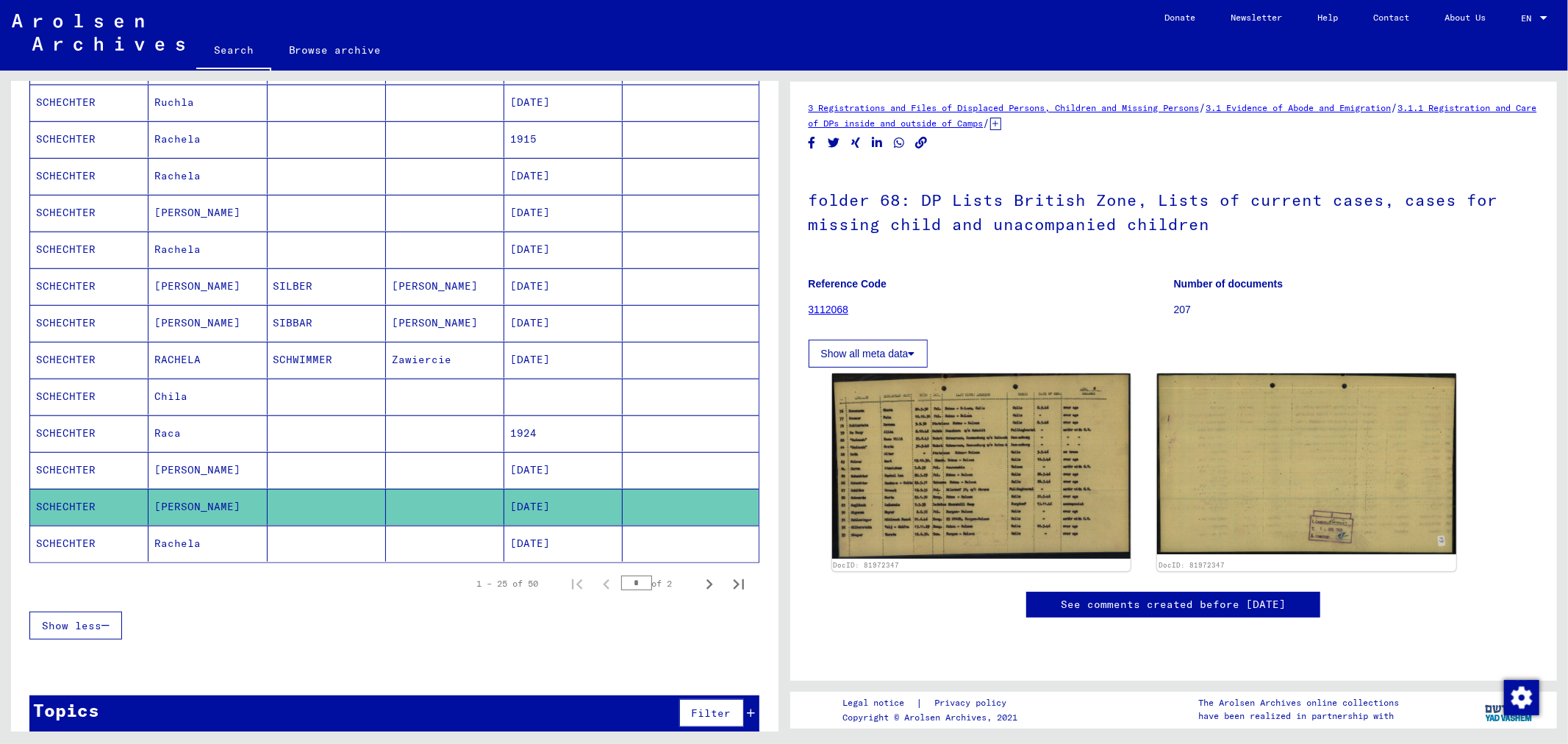
click at [233, 471] on mat-cell "[PERSON_NAME]" at bounding box center [207, 469] width 118 height 36
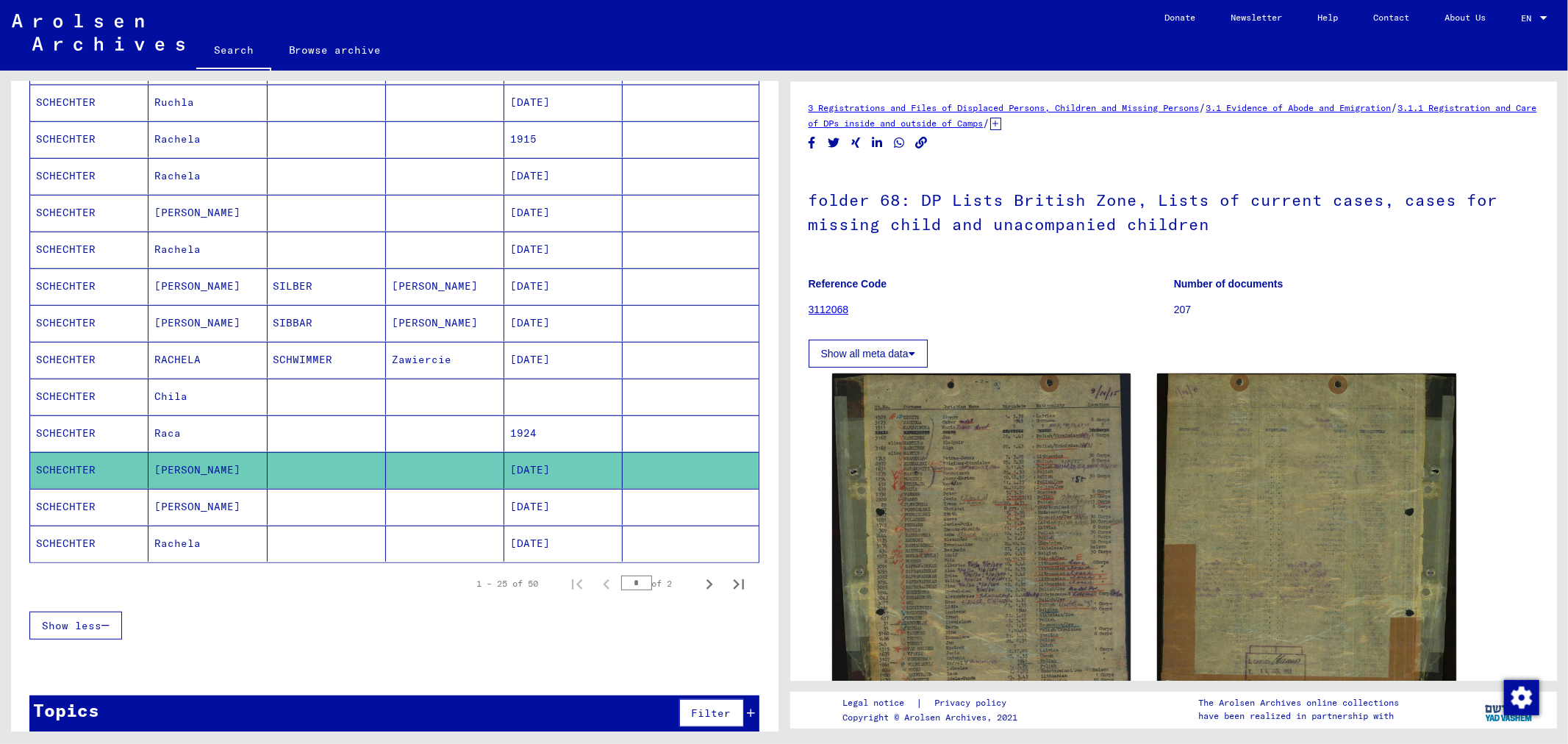
click at [238, 431] on mat-cell "Raca" at bounding box center [207, 433] width 118 height 36
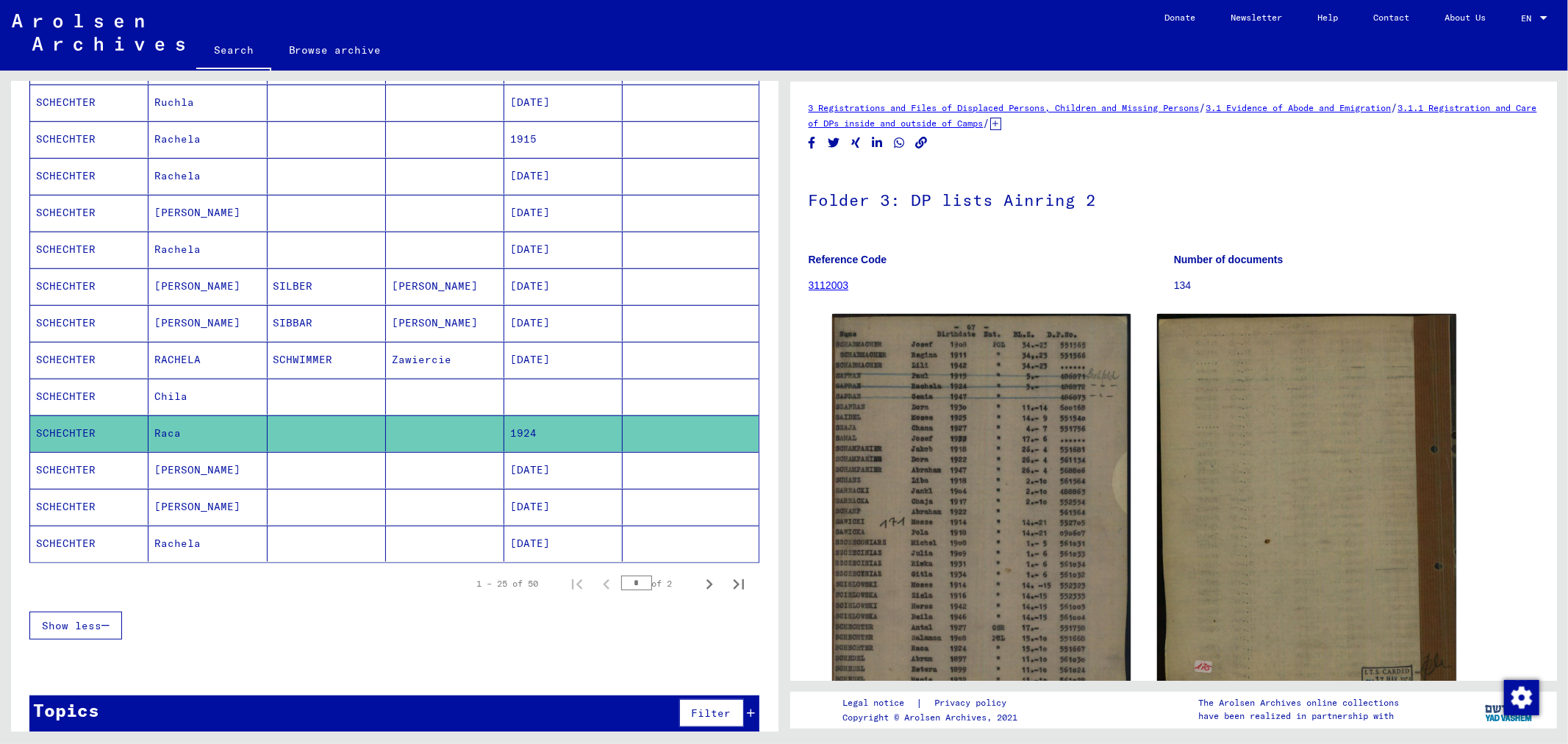
click at [228, 363] on mat-cell "RACHELA" at bounding box center [207, 360] width 118 height 36
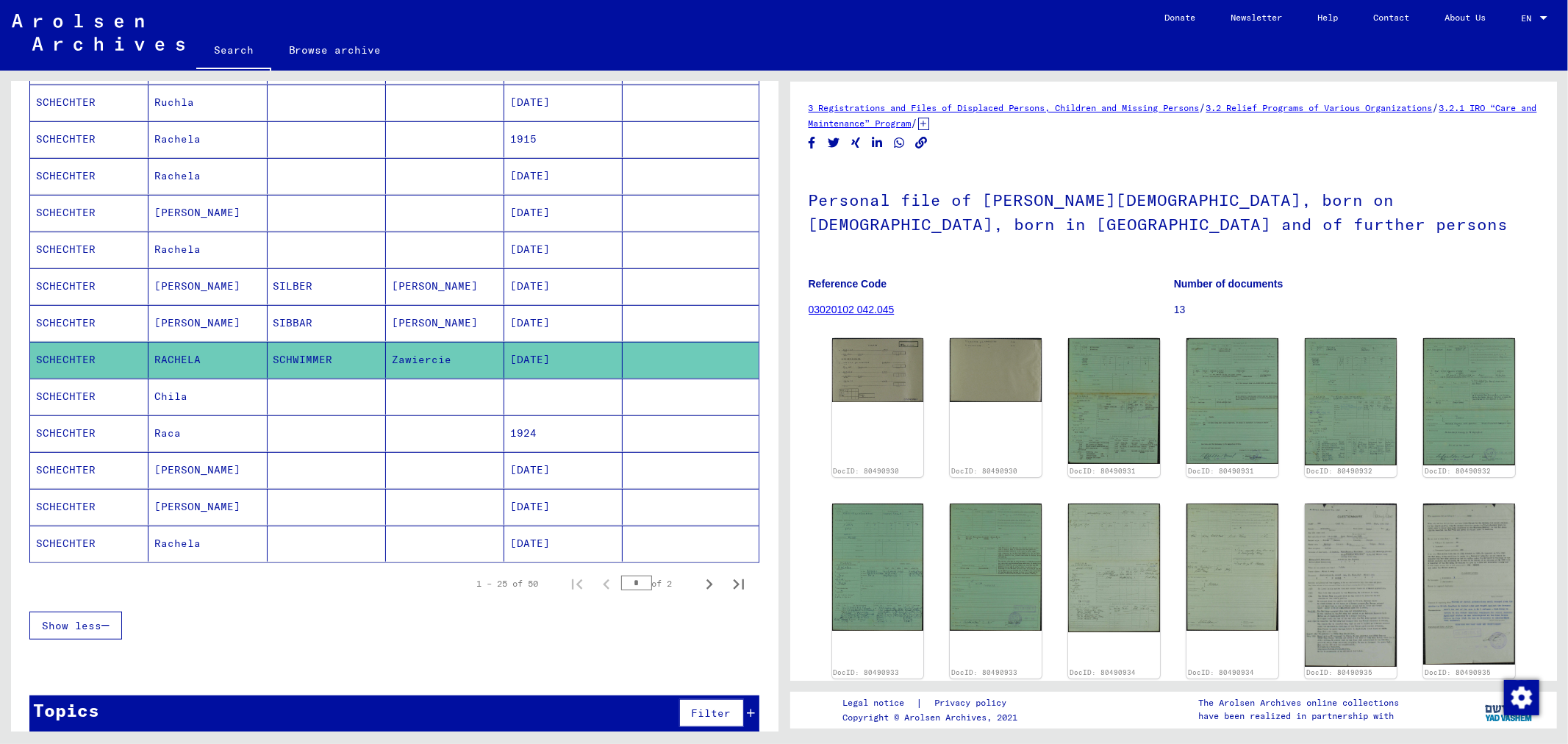
click at [224, 325] on mat-cell "[PERSON_NAME]" at bounding box center [207, 323] width 118 height 36
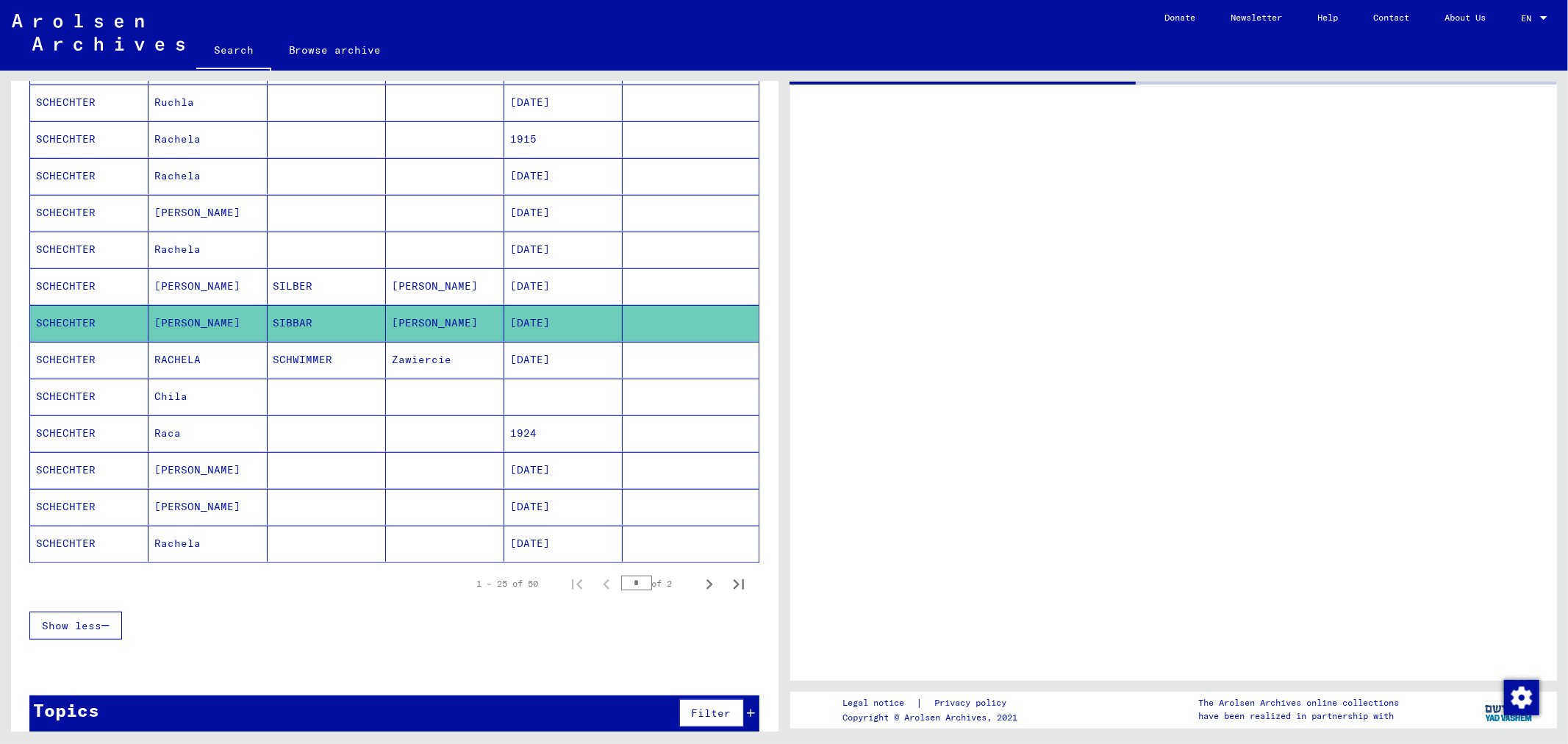
click at [228, 291] on mat-cell "[PERSON_NAME]" at bounding box center [207, 286] width 118 height 36
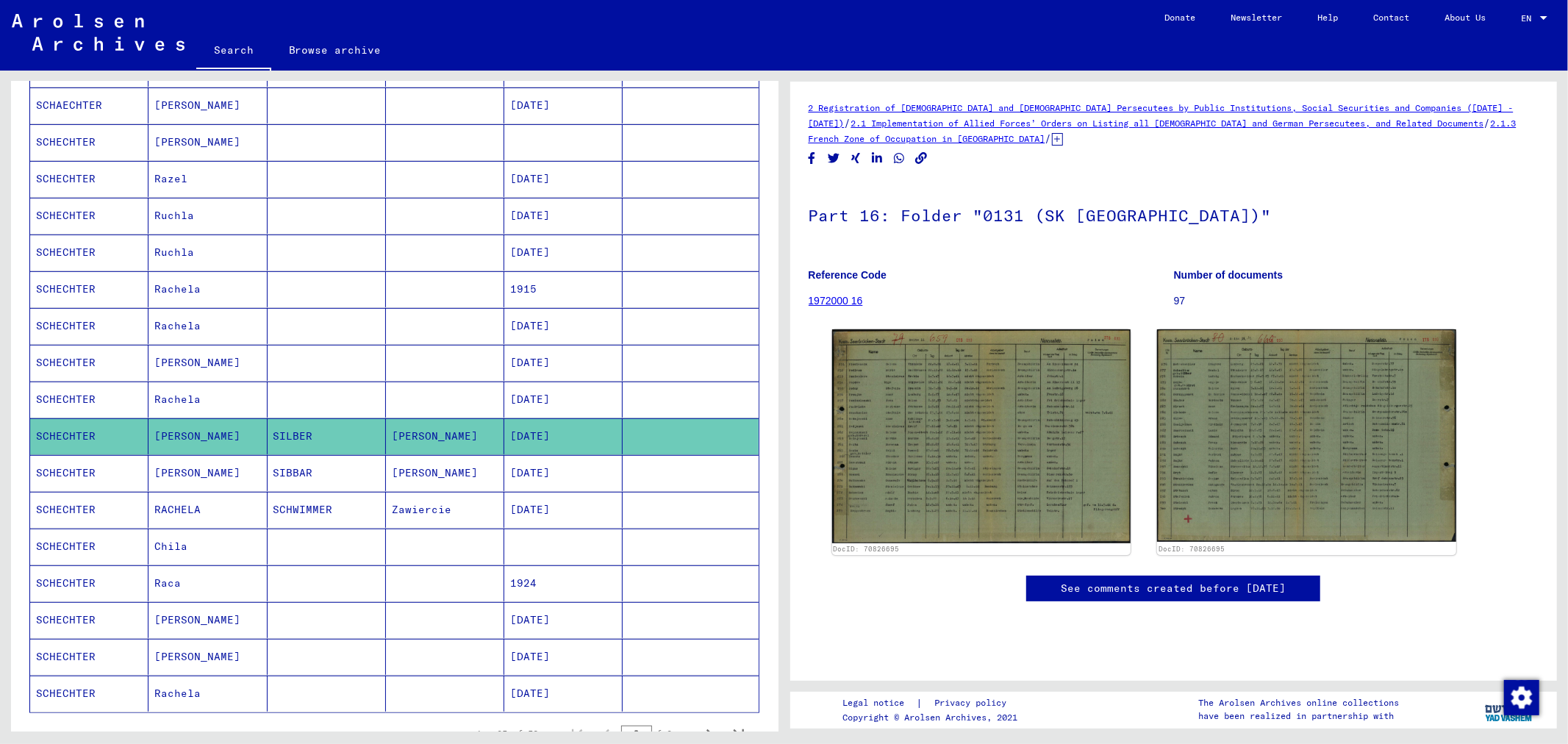
scroll to position [490, 0]
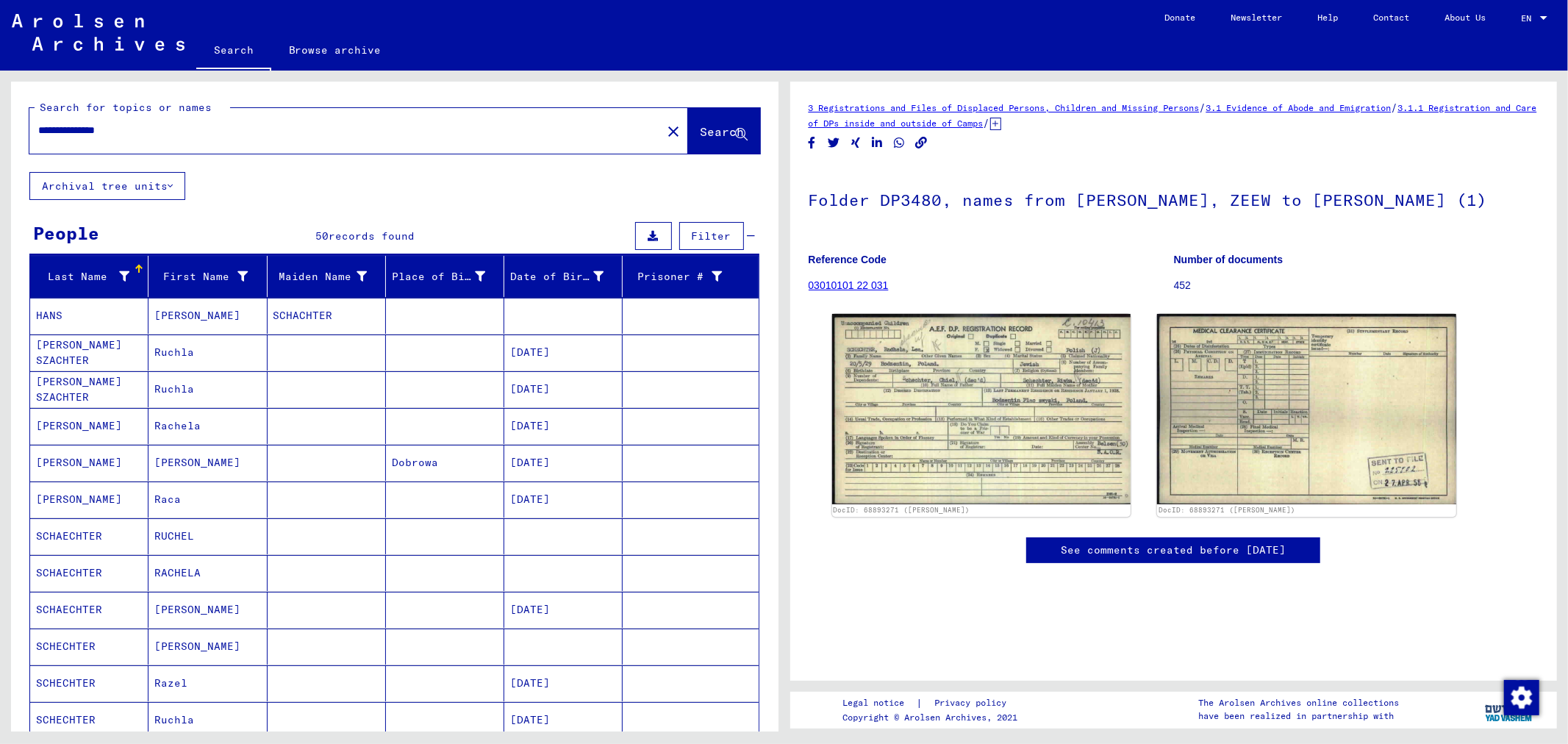
scroll to position [439, 0]
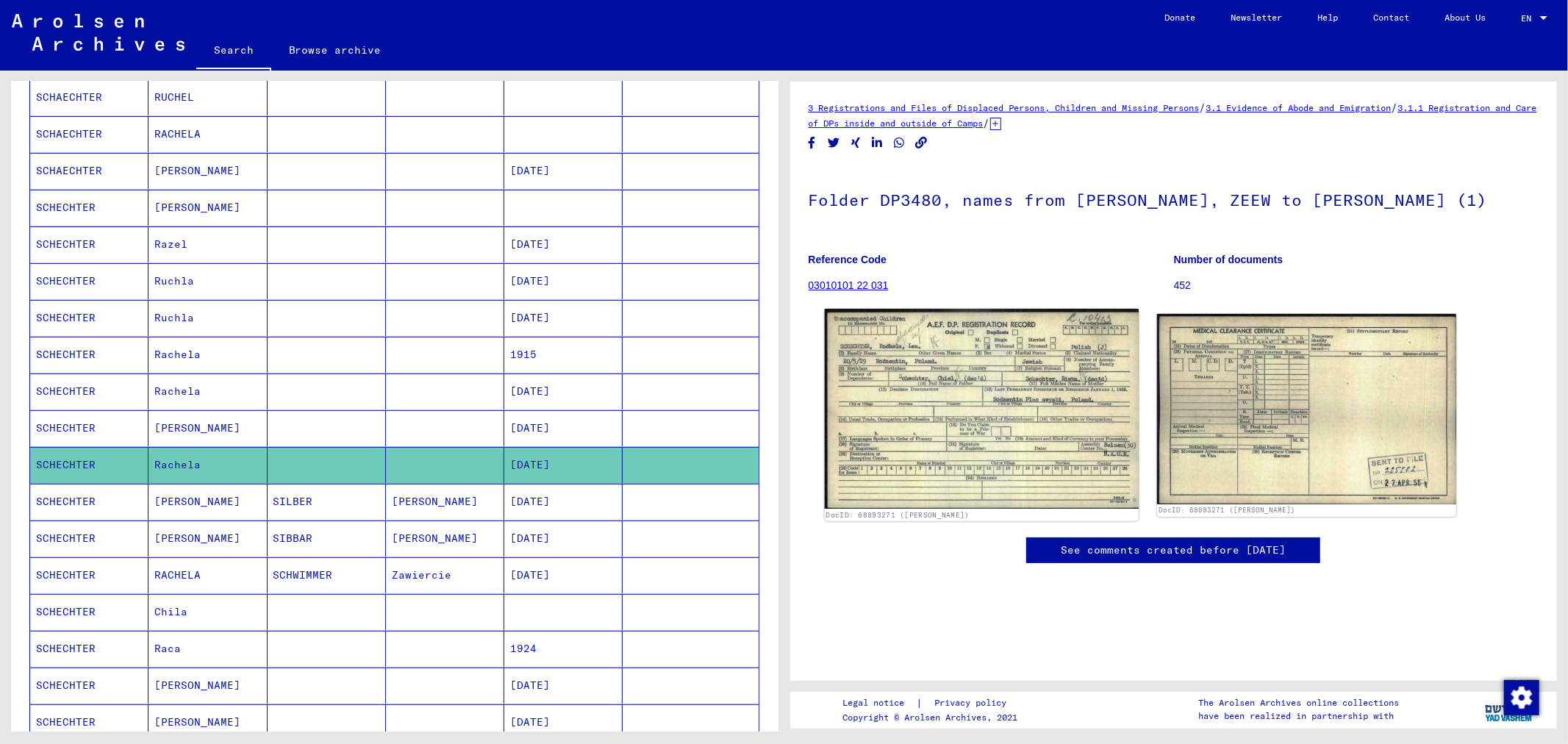
click at [894, 388] on img at bounding box center [981, 408] width 314 height 200
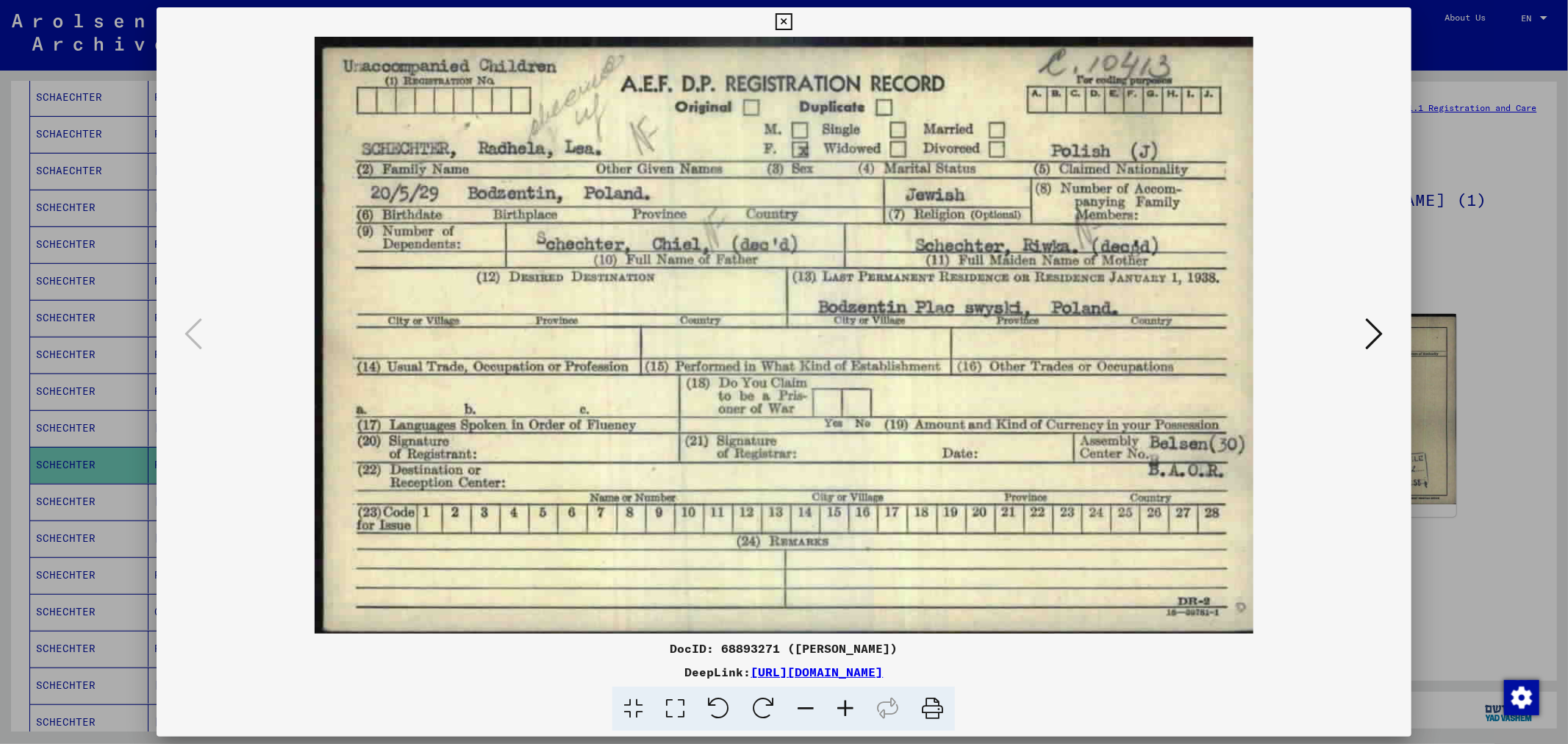
click at [1496, 256] on div at bounding box center [784, 372] width 1568 height 744
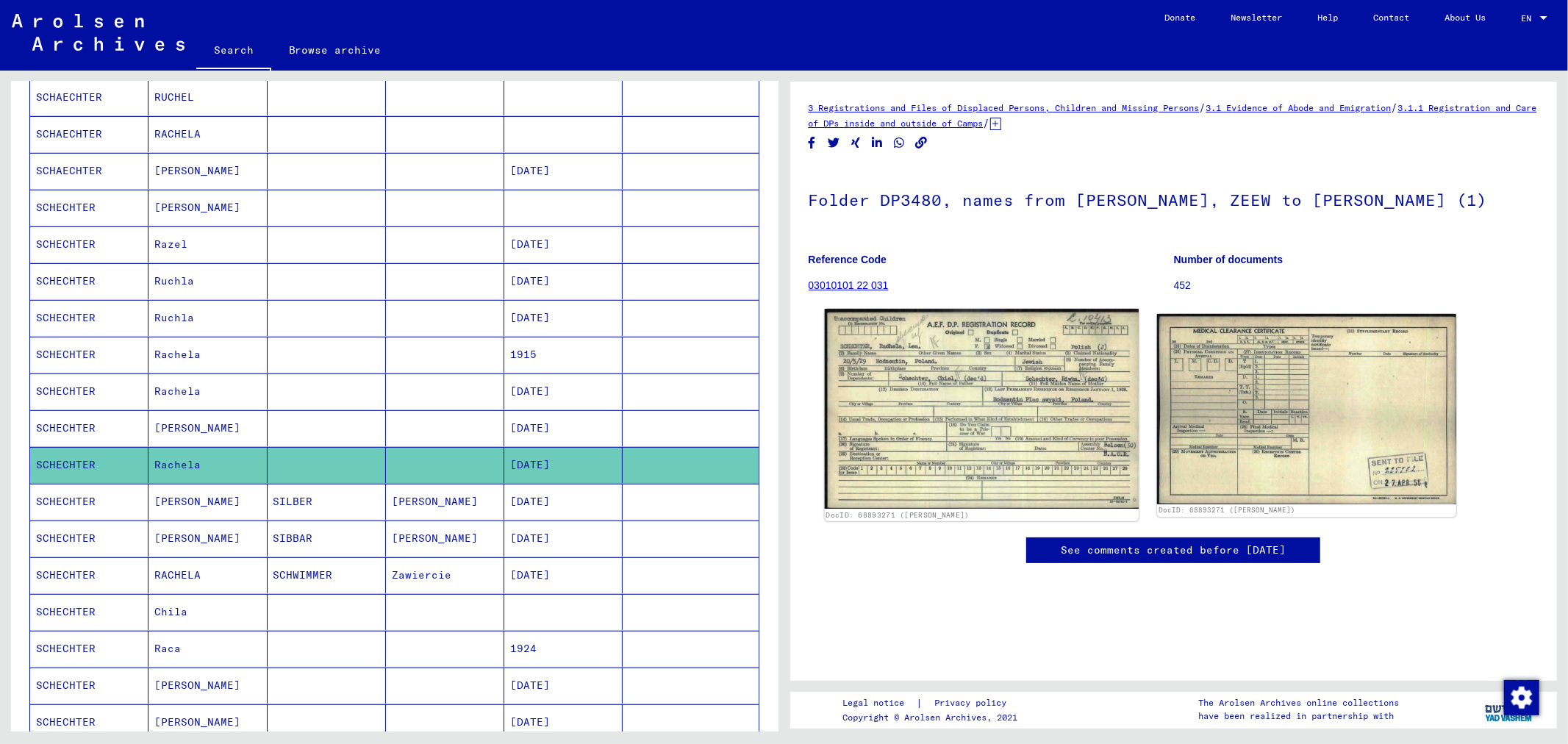
click at [876, 406] on img at bounding box center [981, 408] width 314 height 200
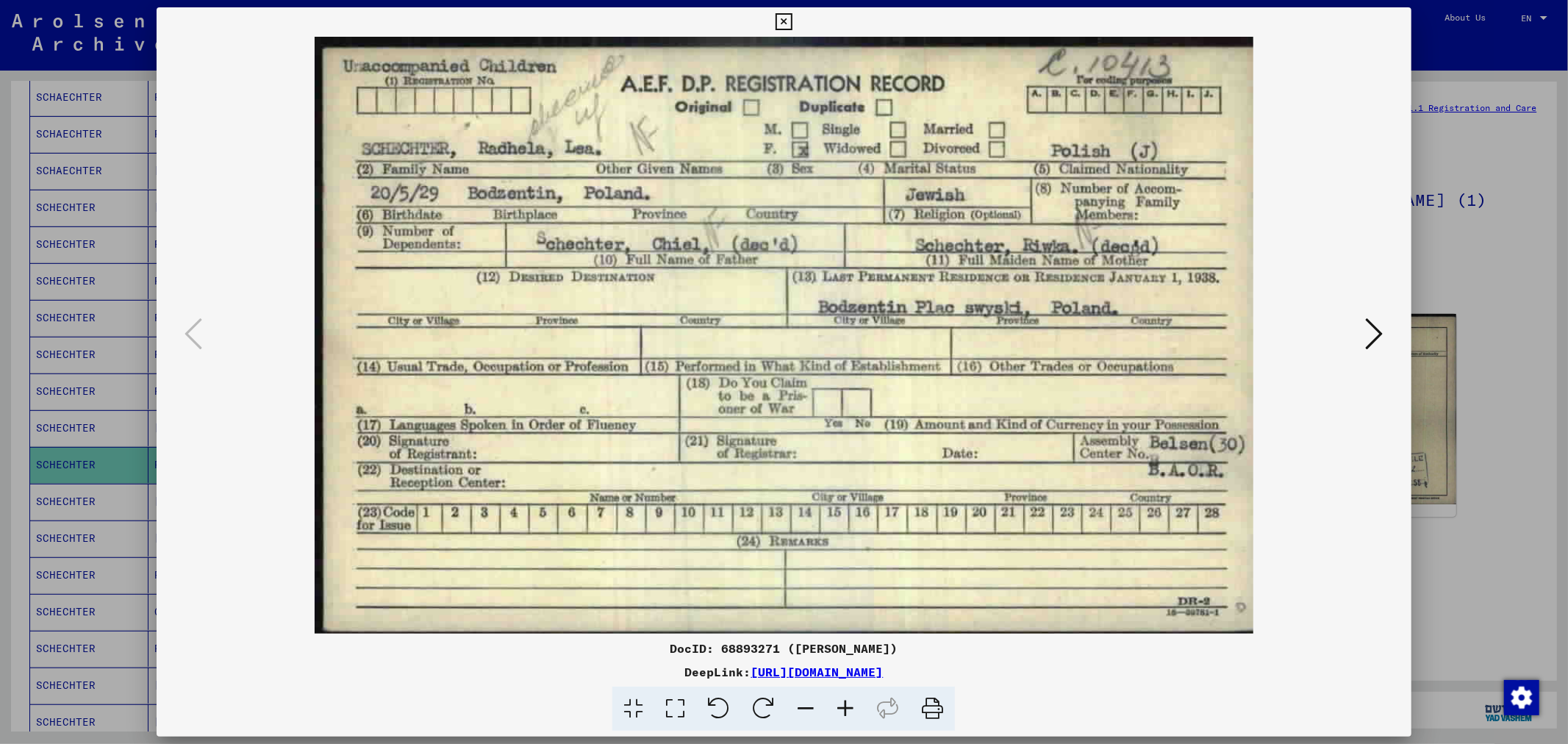
click at [1501, 141] on div at bounding box center [784, 372] width 1568 height 744
